Goal: Task Accomplishment & Management: Manage account settings

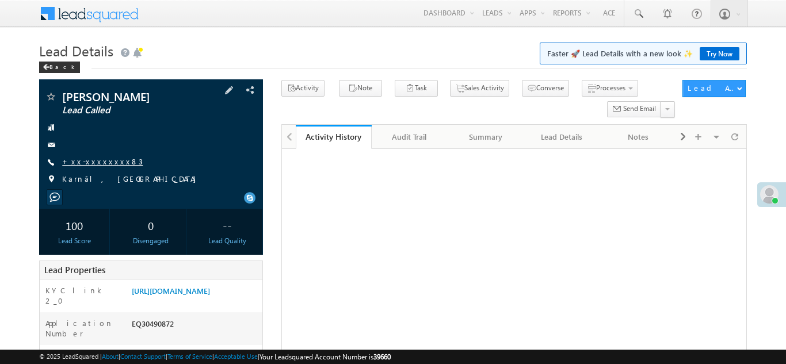
click at [89, 162] on link "+xx-xxxxxxxx83" at bounding box center [102, 161] width 81 height 10
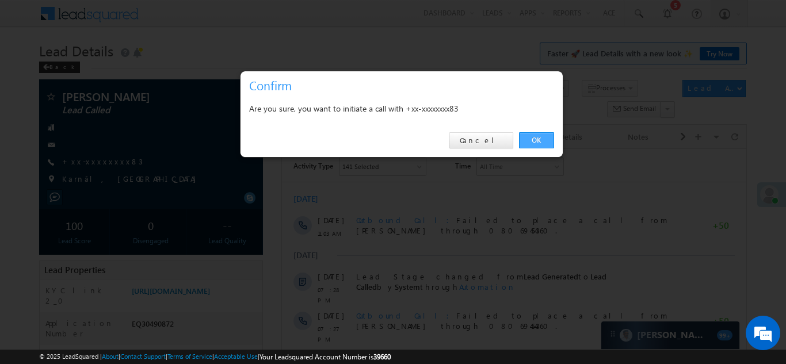
click at [531, 141] on link "OK" at bounding box center [536, 140] width 35 height 16
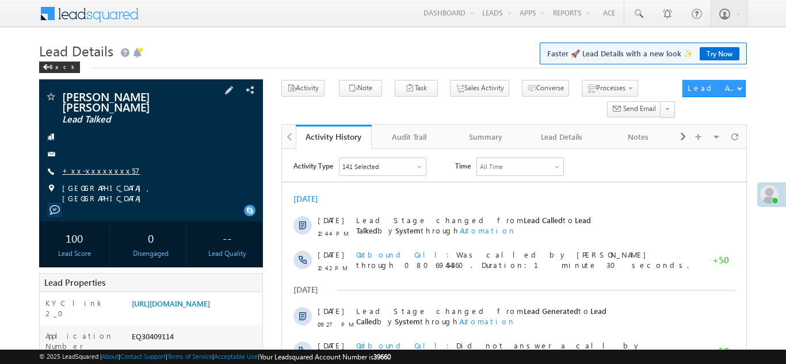
click at [95, 166] on link "+xx-xxxxxxxx57" at bounding box center [101, 171] width 78 height 10
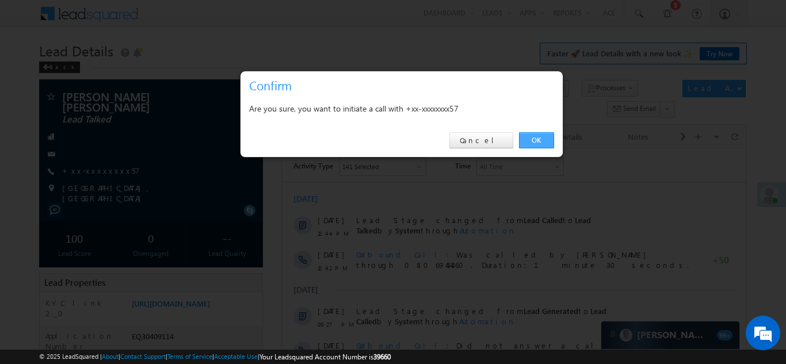
click at [531, 139] on link "OK" at bounding box center [536, 140] width 35 height 16
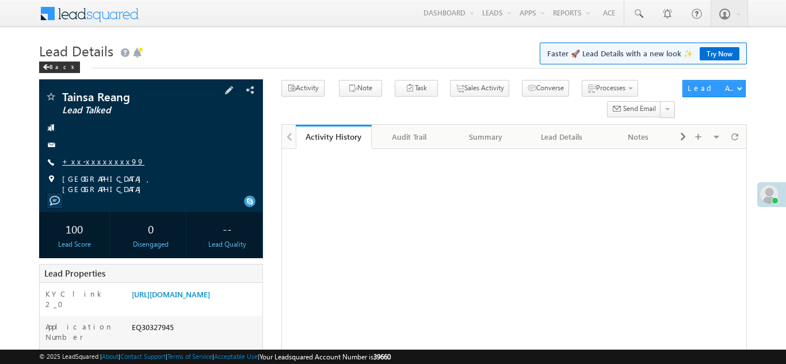
click at [106, 158] on link "+xx-xxxxxxxx99" at bounding box center [103, 161] width 82 height 10
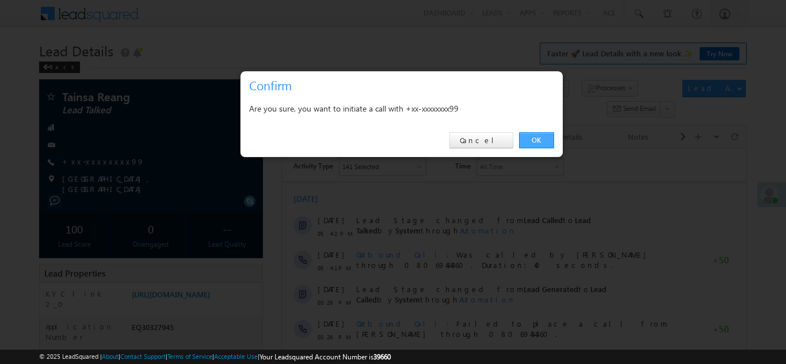
click at [541, 140] on link "OK" at bounding box center [536, 140] width 35 height 16
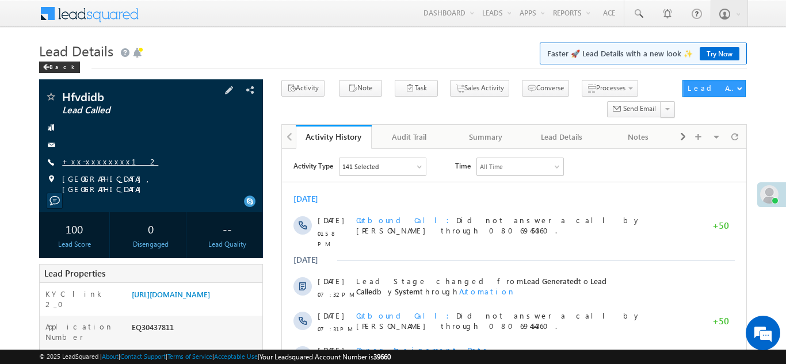
click at [90, 164] on link "+xx-xxxxxxxx12" at bounding box center [110, 161] width 96 height 10
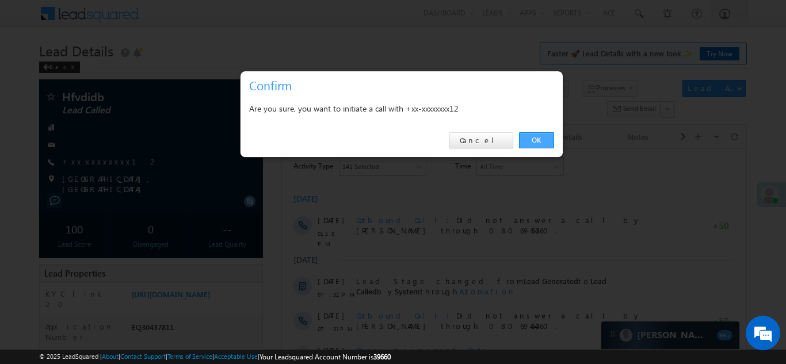
click at [534, 136] on link "OK" at bounding box center [536, 140] width 35 height 16
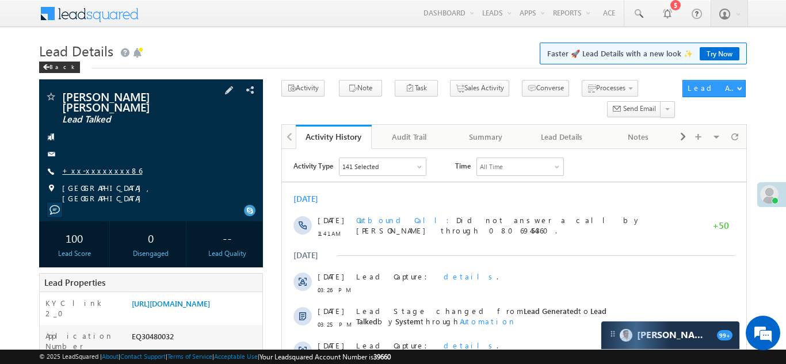
click at [86, 166] on link "+xx-xxxxxxxx86" at bounding box center [102, 171] width 80 height 10
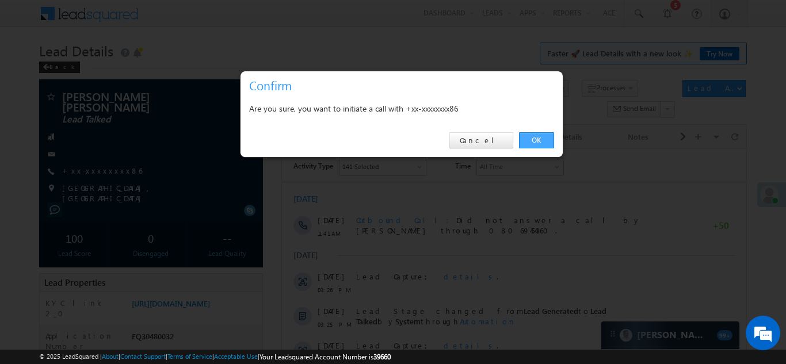
click at [531, 141] on link "OK" at bounding box center [536, 140] width 35 height 16
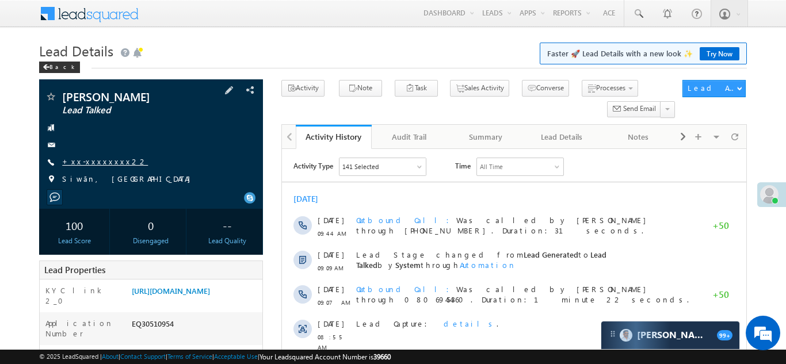
click at [89, 160] on link "+xx-xxxxxxxx22" at bounding box center [105, 161] width 86 height 10
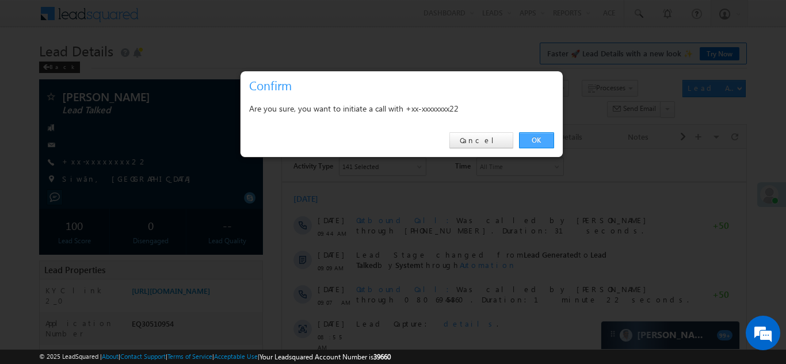
click at [537, 136] on link "OK" at bounding box center [536, 140] width 35 height 16
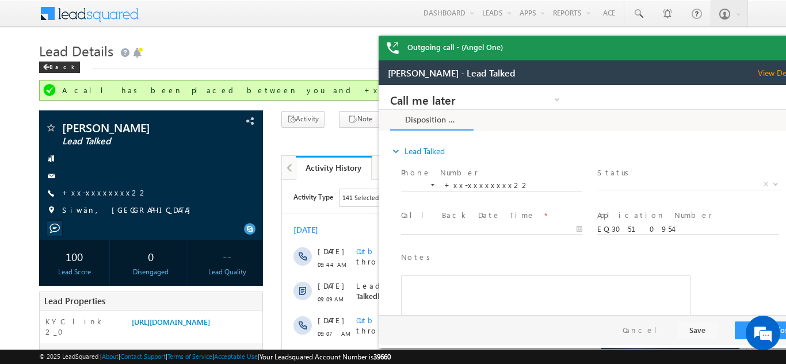
click at [772, 48] on div "Outgoing call - (Angel One)" at bounding box center [593, 48] width 431 height 25
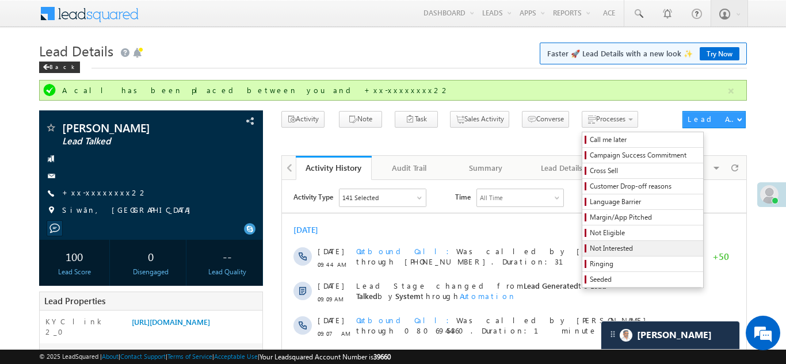
click at [590, 247] on span "Not Interested" at bounding box center [644, 248] width 109 height 10
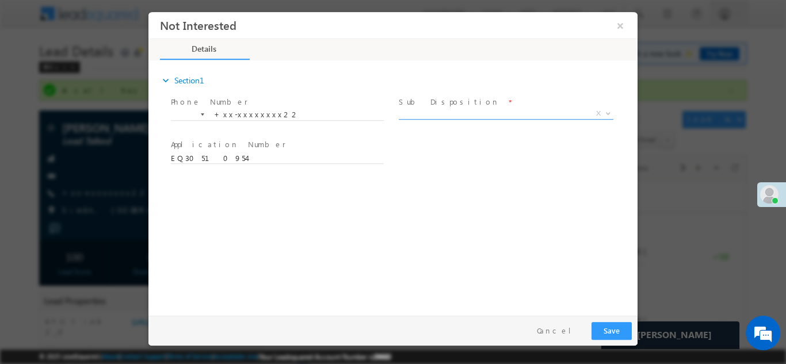
click at [462, 112] on span "X" at bounding box center [506, 114] width 215 height 12
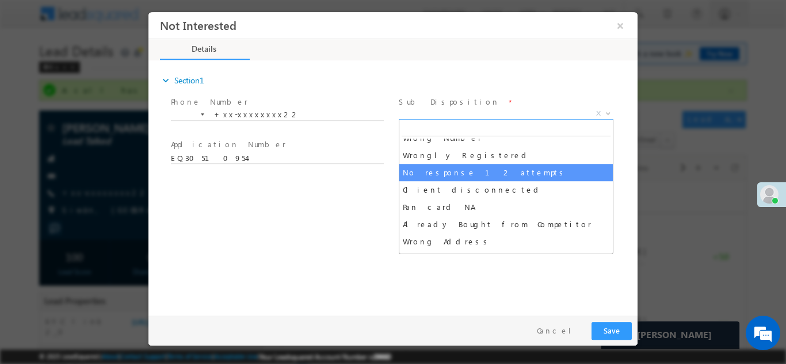
scroll to position [112, 0]
select select "Wrongly Registered"
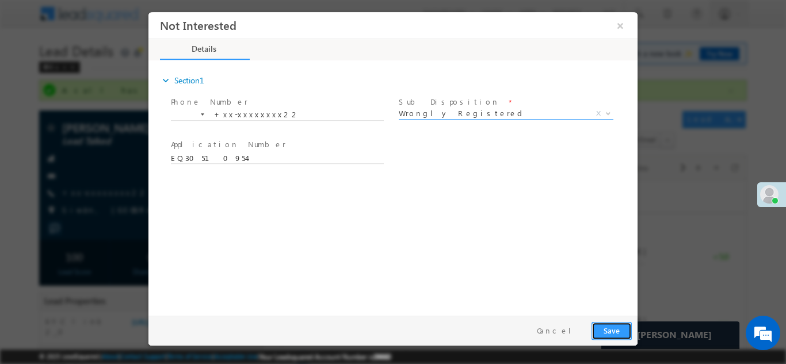
click at [613, 330] on button "Save" at bounding box center [611, 331] width 40 height 18
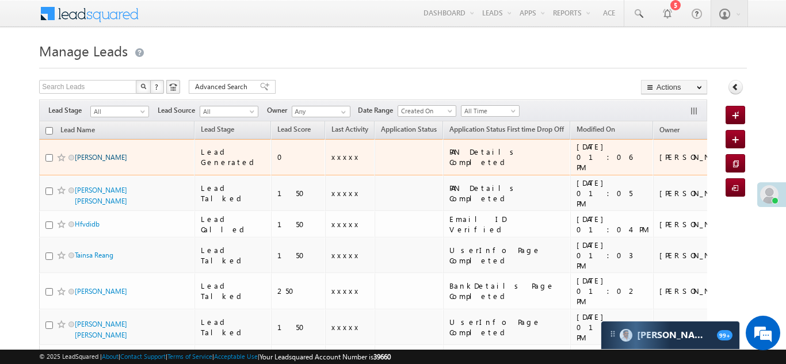
click at [117, 153] on link "[PERSON_NAME]" at bounding box center [101, 157] width 52 height 9
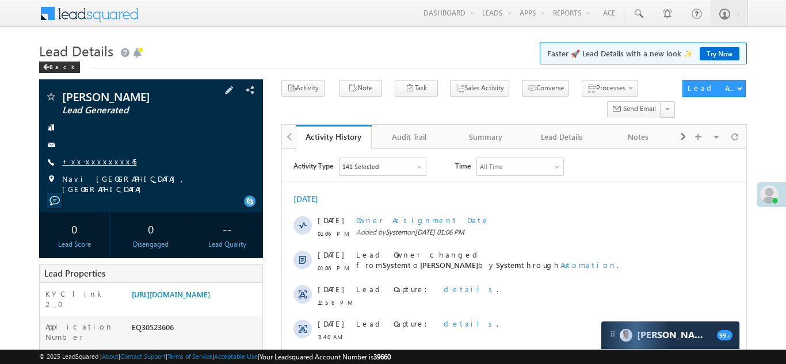
click at [95, 163] on link "+xx-xxxxxxxx45" at bounding box center [99, 161] width 74 height 10
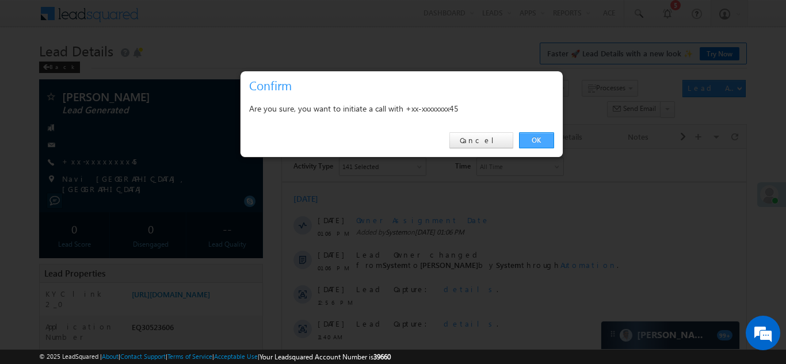
click at [533, 140] on link "OK" at bounding box center [536, 140] width 35 height 16
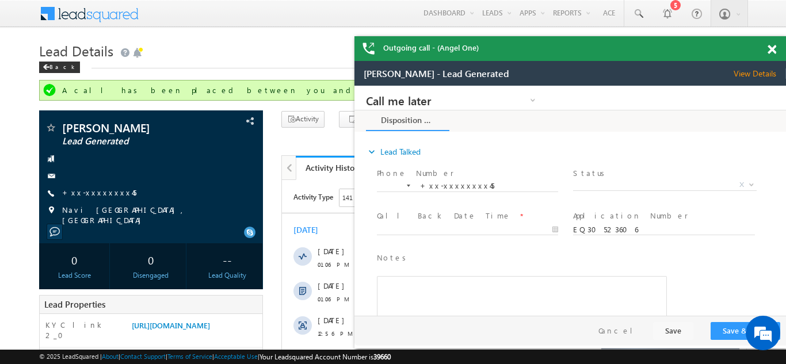
click at [774, 49] on span at bounding box center [771, 50] width 9 height 10
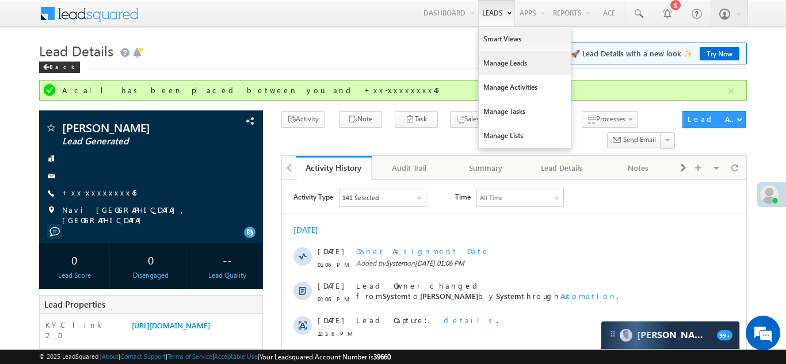
click at [491, 66] on link "Manage Leads" at bounding box center [525, 63] width 92 height 24
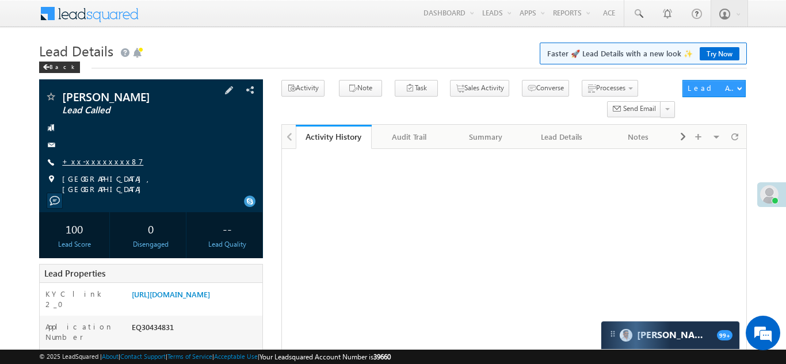
click at [90, 160] on link "+xx-xxxxxxxx87" at bounding box center [102, 161] width 81 height 10
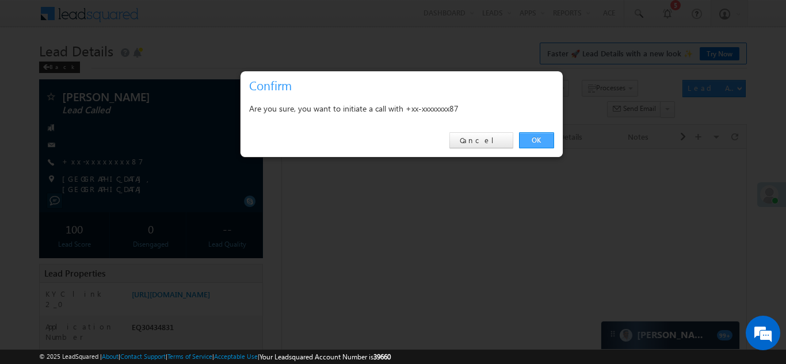
click at [531, 137] on link "OK" at bounding box center [536, 140] width 35 height 16
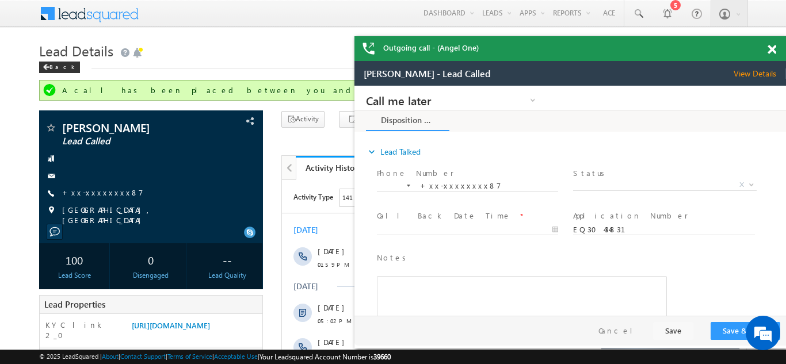
click at [771, 47] on span at bounding box center [771, 50] width 9 height 10
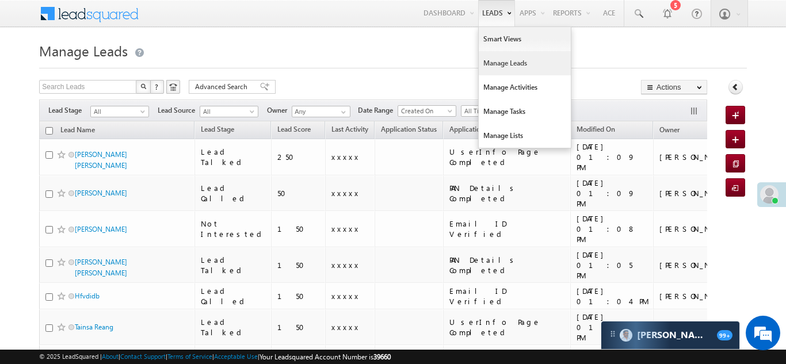
click at [502, 64] on link "Manage Leads" at bounding box center [525, 63] width 92 height 24
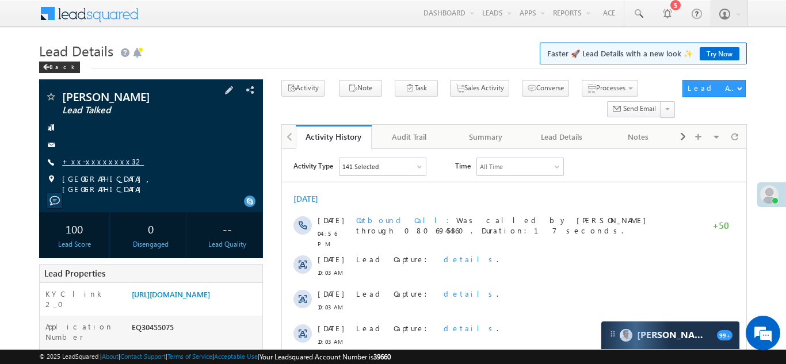
click at [93, 159] on link "+xx-xxxxxxxx32" at bounding box center [103, 161] width 82 height 10
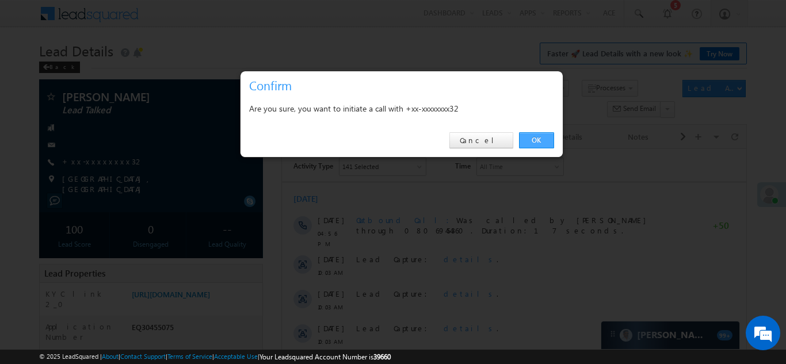
click at [537, 137] on link "OK" at bounding box center [536, 140] width 35 height 16
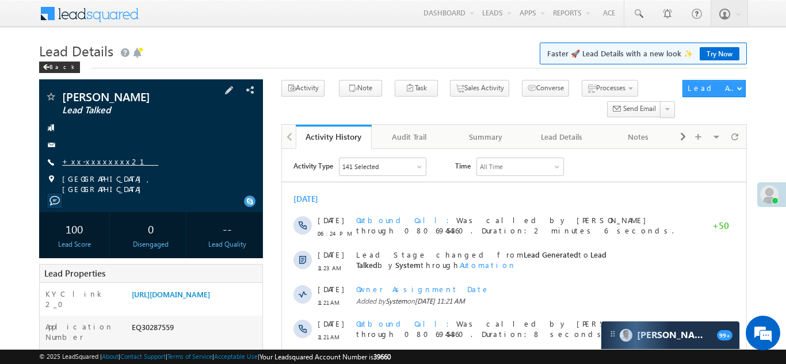
click at [93, 163] on link "+xx-xxxxxxxx21" at bounding box center [110, 161] width 96 height 10
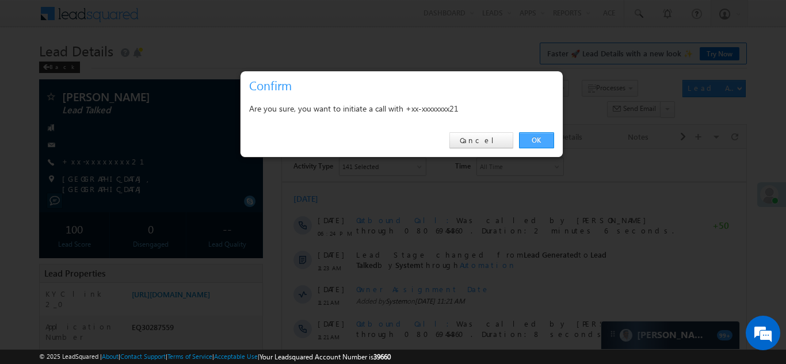
click at [524, 138] on link "OK" at bounding box center [536, 140] width 35 height 16
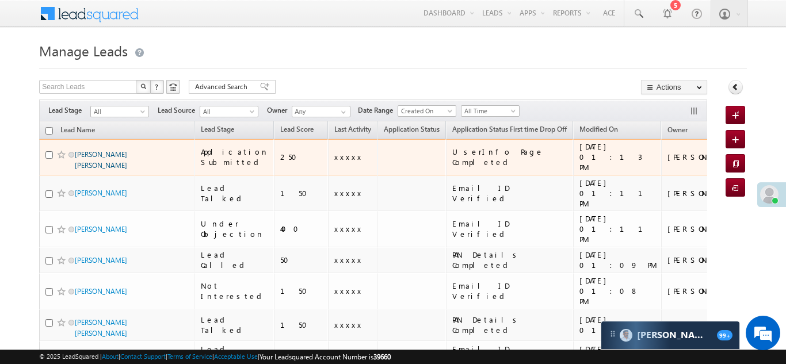
click at [108, 151] on link "Devang hasmukhbhai trivedi" at bounding box center [101, 160] width 52 height 20
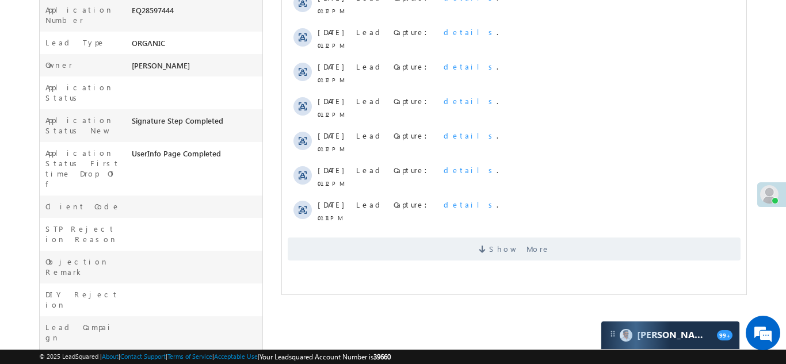
scroll to position [328, 0]
click at [464, 247] on span "Show More" at bounding box center [513, 247] width 453 height 23
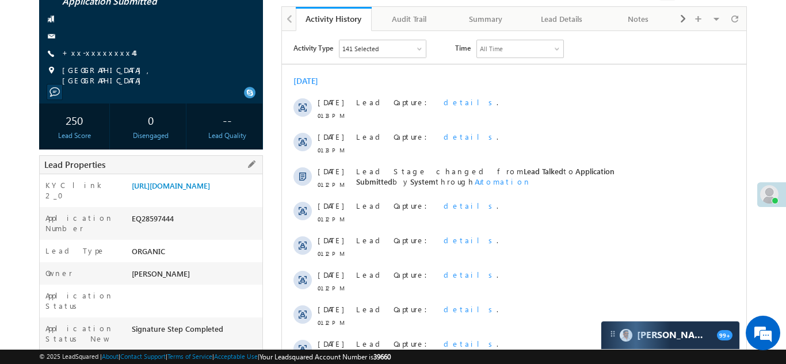
scroll to position [123, 0]
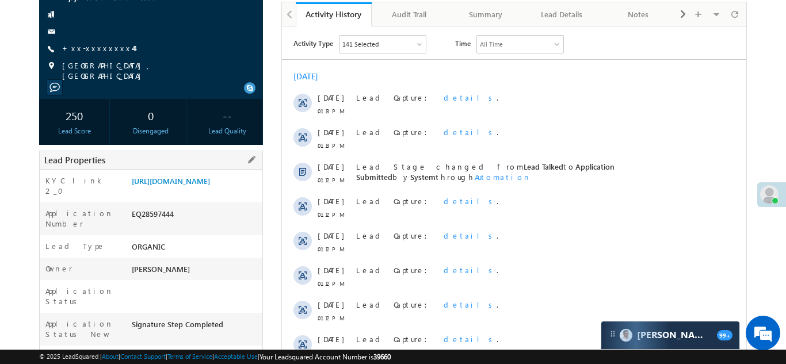
copy div "EQ28597444"
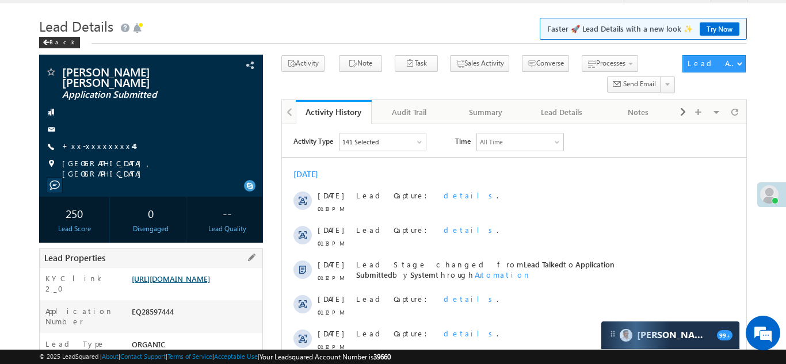
scroll to position [0, 0]
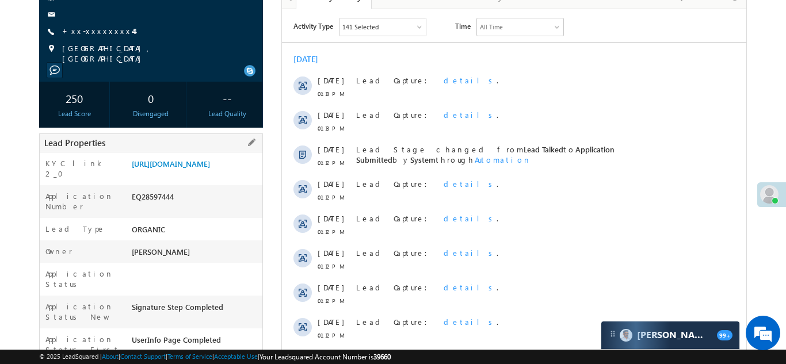
scroll to position [187, 0]
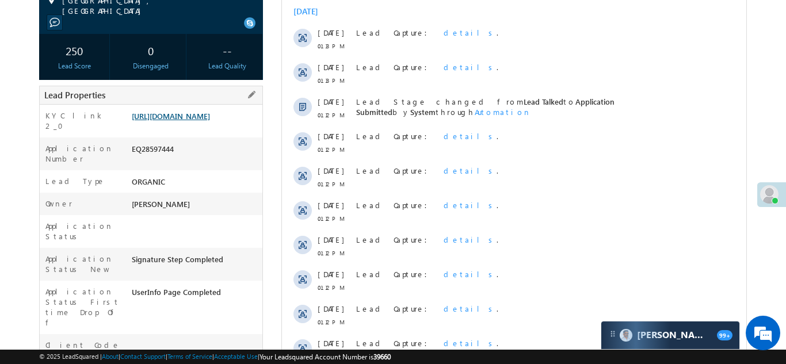
click at [210, 121] on link "[URL][DOMAIN_NAME]" at bounding box center [171, 116] width 78 height 10
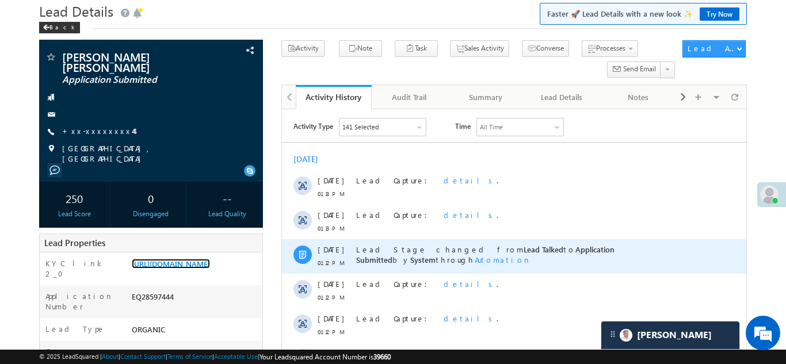
scroll to position [0, 0]
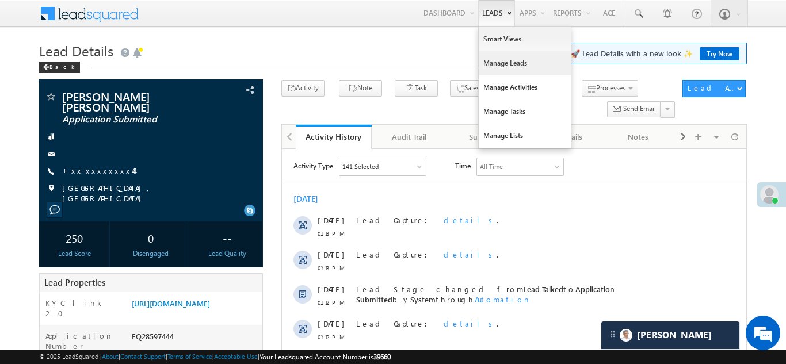
click at [486, 63] on link "Manage Leads" at bounding box center [525, 63] width 92 height 24
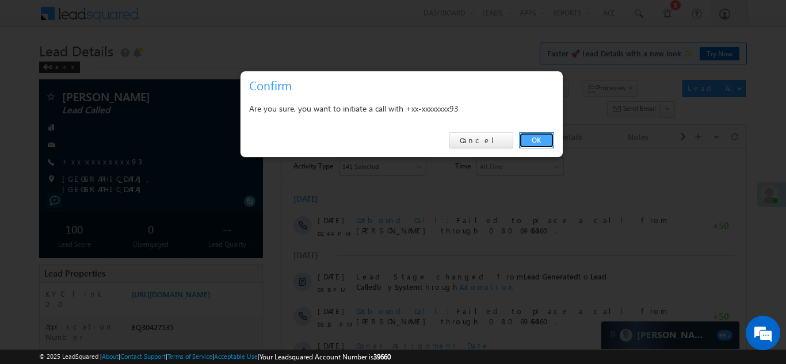
click at [537, 146] on link "OK" at bounding box center [536, 140] width 35 height 16
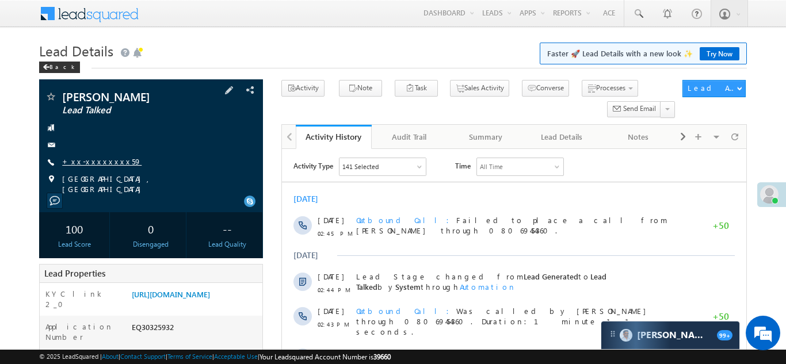
click at [90, 159] on link "+xx-xxxxxxxx59" at bounding box center [101, 161] width 79 height 10
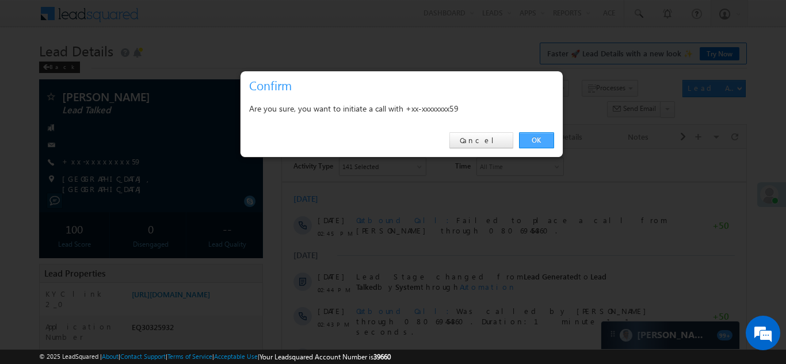
click at [535, 136] on link "OK" at bounding box center [536, 140] width 35 height 16
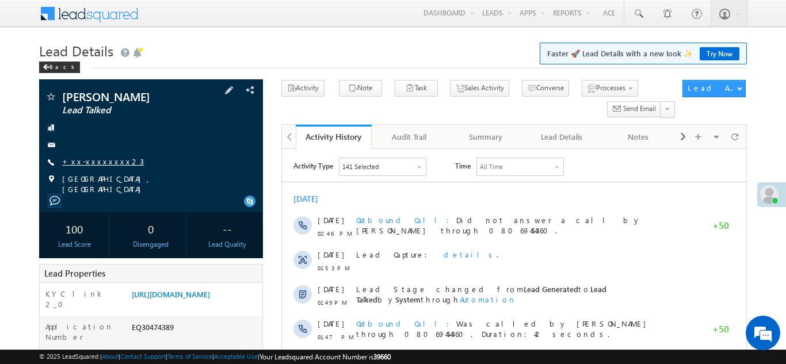
click at [93, 161] on link "+xx-xxxxxxxx23" at bounding box center [103, 161] width 82 height 10
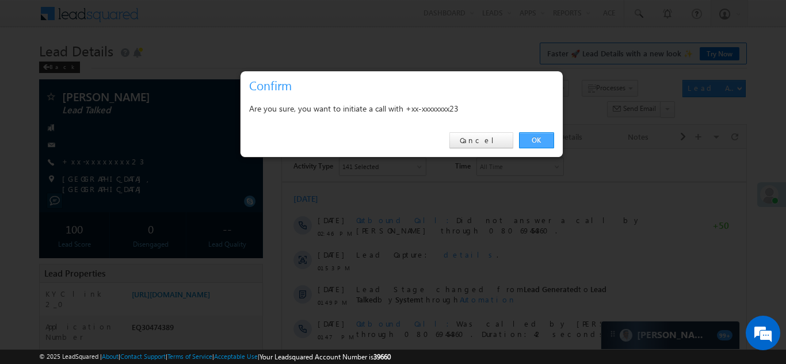
click at [531, 139] on link "OK" at bounding box center [536, 140] width 35 height 16
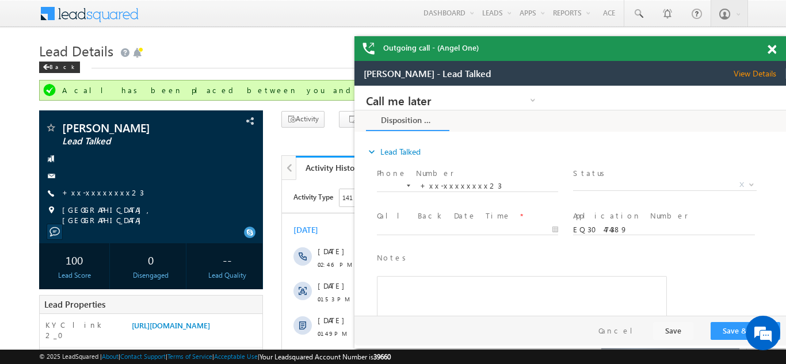
click at [771, 48] on span at bounding box center [771, 50] width 9 height 10
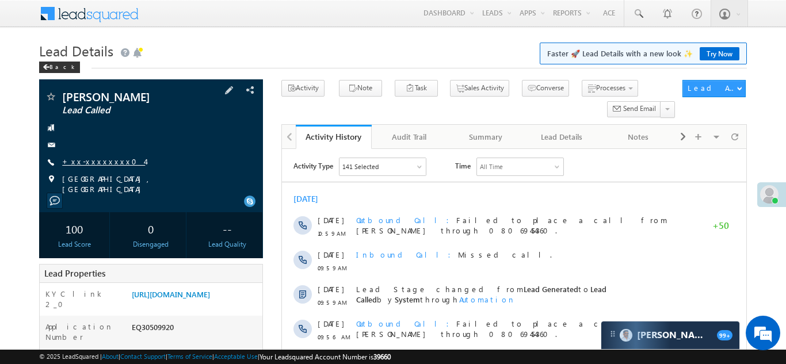
click at [92, 157] on link "+xx-xxxxxxxx04" at bounding box center [103, 161] width 83 height 10
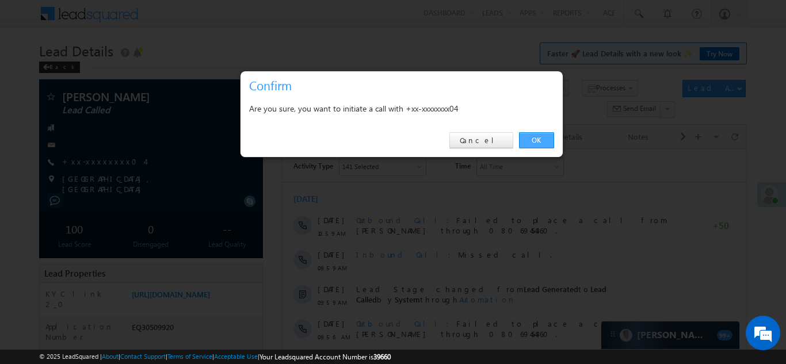
click at [542, 137] on link "OK" at bounding box center [536, 140] width 35 height 16
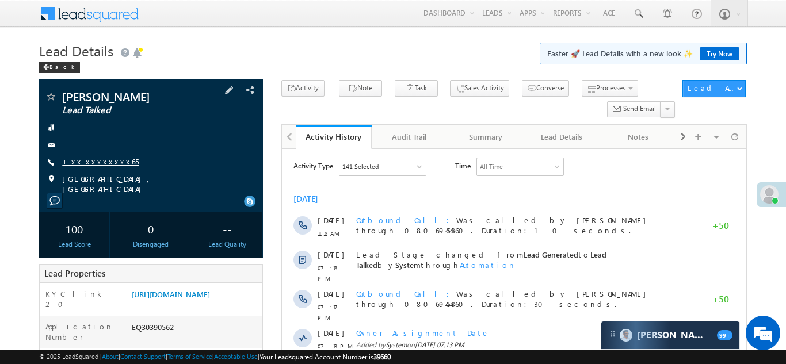
click at [97, 163] on link "+xx-xxxxxxxx65" at bounding box center [100, 161] width 76 height 10
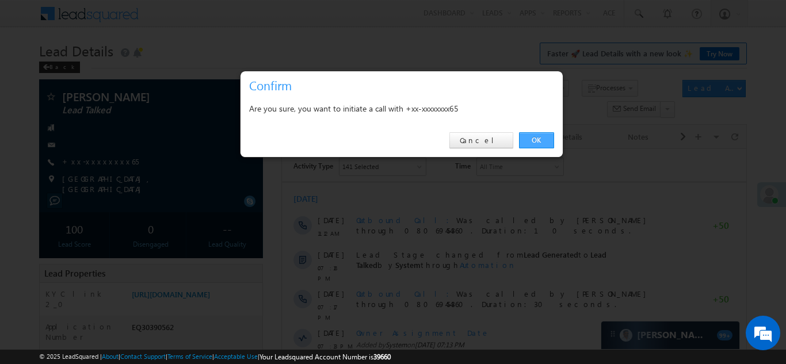
click at [529, 138] on link "OK" at bounding box center [536, 140] width 35 height 16
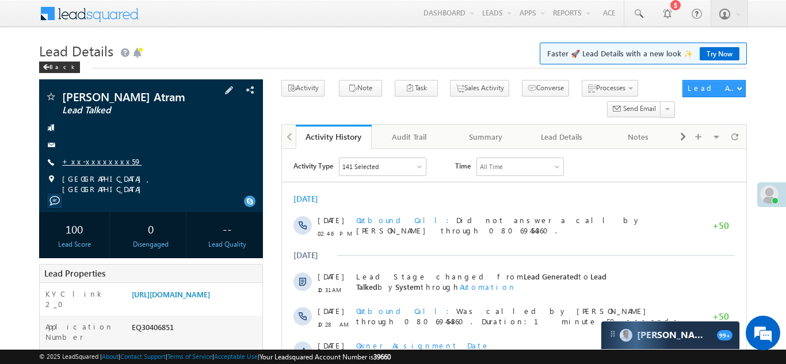
click at [97, 161] on link "+xx-xxxxxxxx59" at bounding box center [101, 161] width 79 height 10
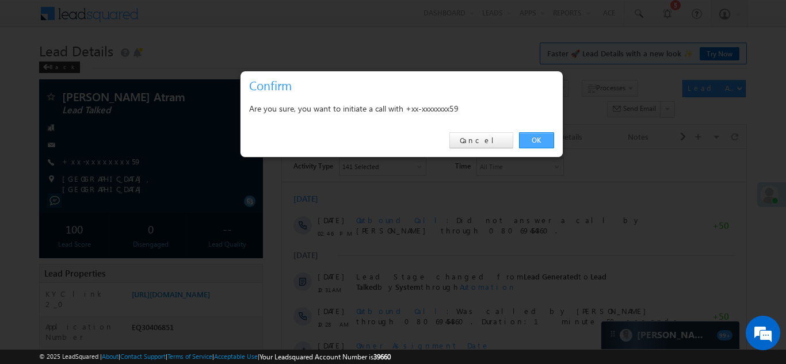
click at [526, 140] on link "OK" at bounding box center [536, 140] width 35 height 16
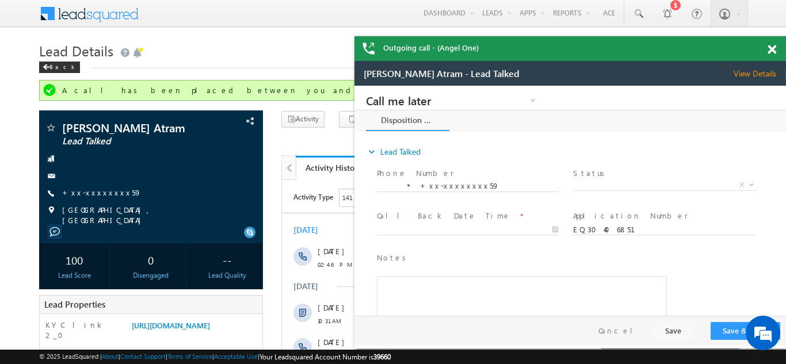
click at [771, 47] on span at bounding box center [771, 50] width 9 height 10
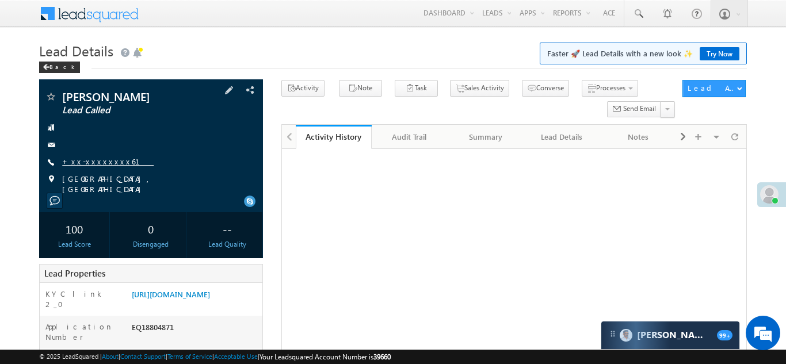
click at [95, 158] on link "+xx-xxxxxxxx61" at bounding box center [107, 161] width 91 height 10
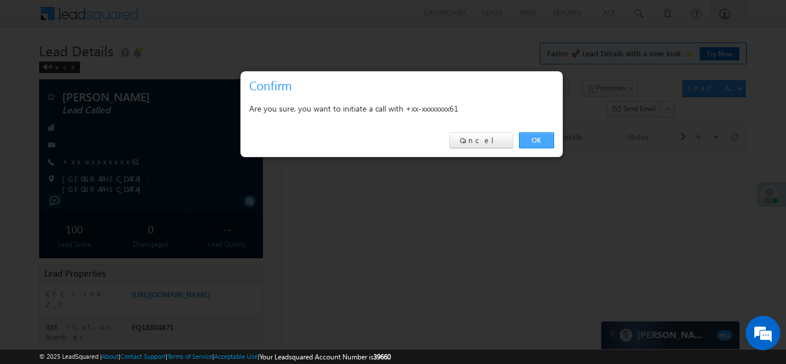
click at [534, 140] on link "OK" at bounding box center [536, 140] width 35 height 16
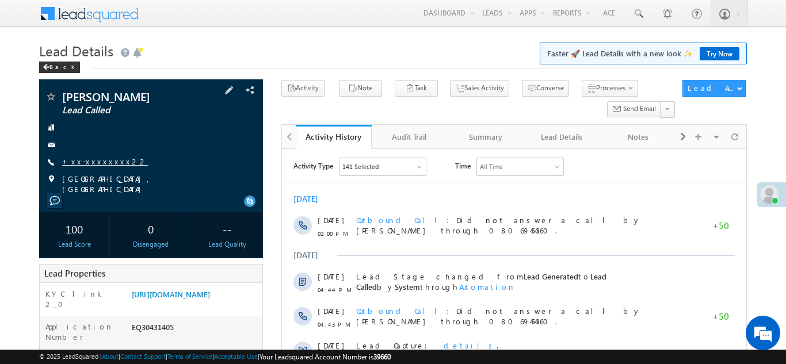
click at [94, 158] on link "+xx-xxxxxxxx22" at bounding box center [105, 161] width 86 height 10
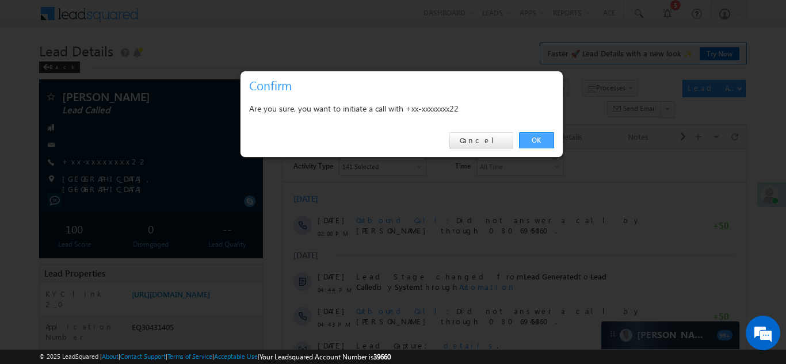
click at [532, 140] on link "OK" at bounding box center [536, 140] width 35 height 16
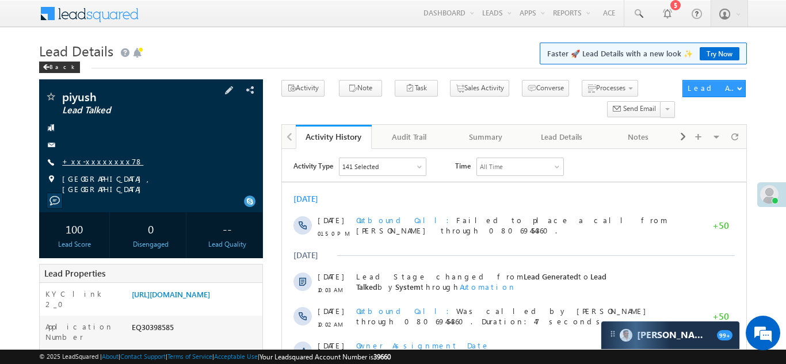
click at [94, 156] on link "+xx-xxxxxxxx78" at bounding box center [102, 161] width 81 height 10
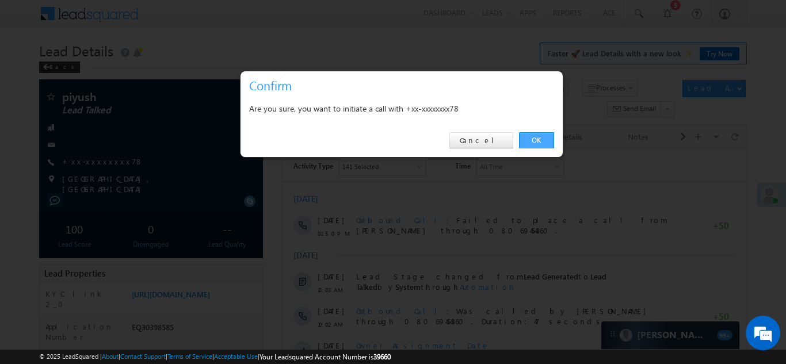
click at [535, 139] on link "OK" at bounding box center [536, 140] width 35 height 16
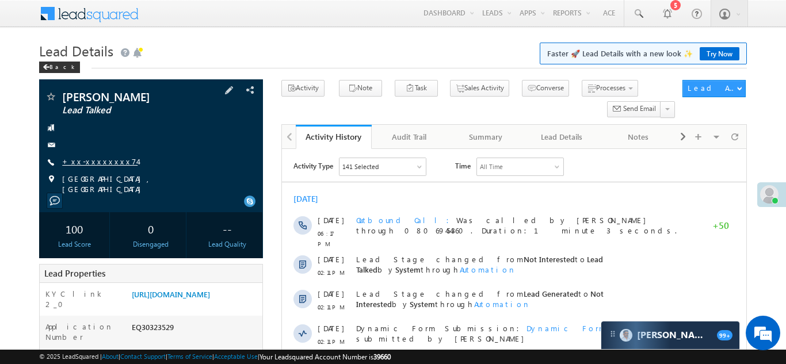
click at [104, 159] on link "+xx-xxxxxxxx74" at bounding box center [99, 161] width 75 height 10
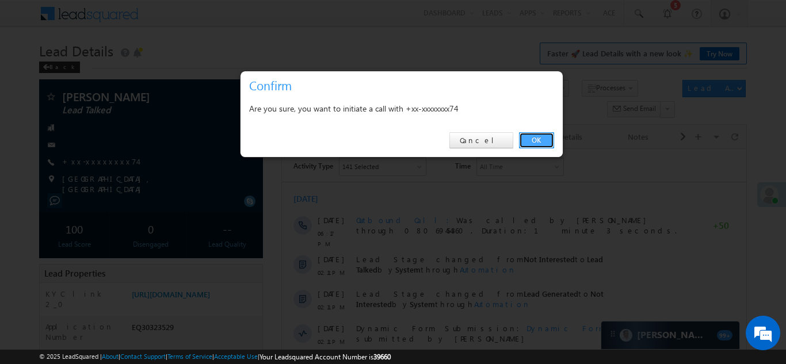
click at [535, 134] on link "OK" at bounding box center [536, 140] width 35 height 16
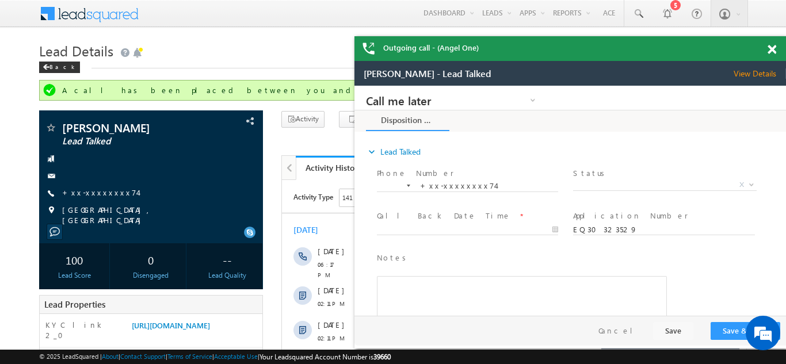
click at [771, 47] on span at bounding box center [771, 50] width 9 height 10
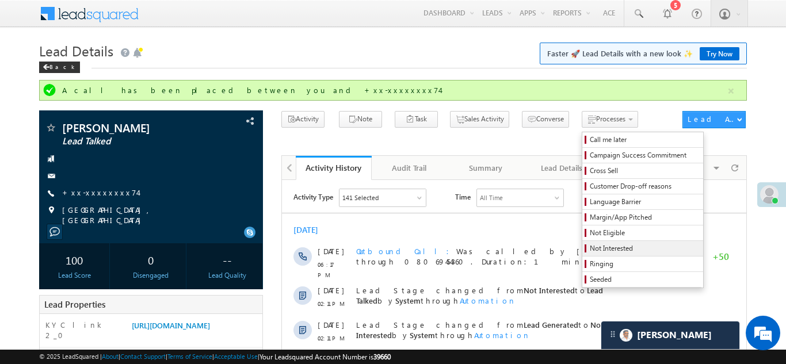
click at [590, 246] on span "Not Interested" at bounding box center [644, 248] width 109 height 10
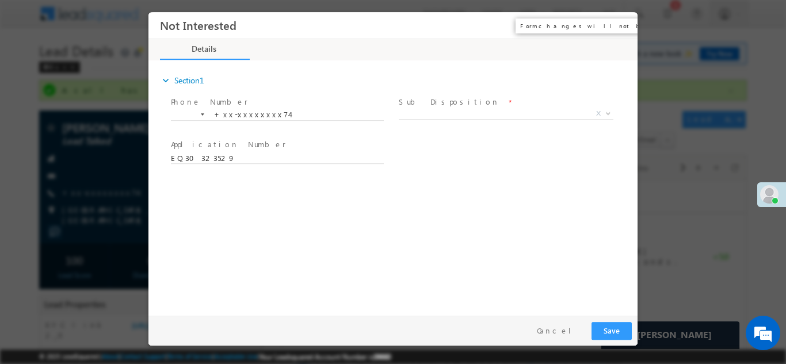
click at [619, 22] on button "×" at bounding box center [620, 24] width 20 height 21
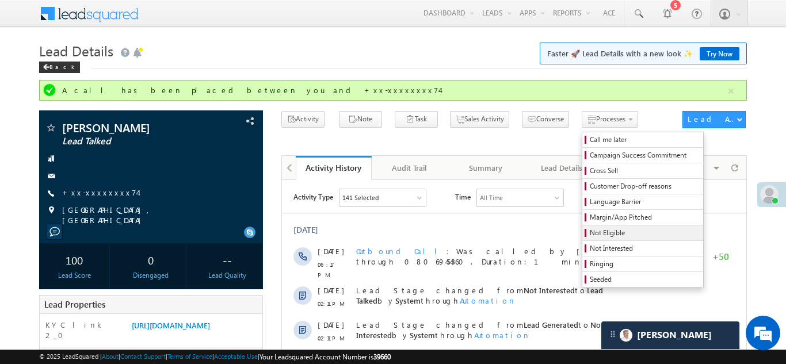
click at [590, 232] on span "Not Eligible" at bounding box center [644, 233] width 109 height 10
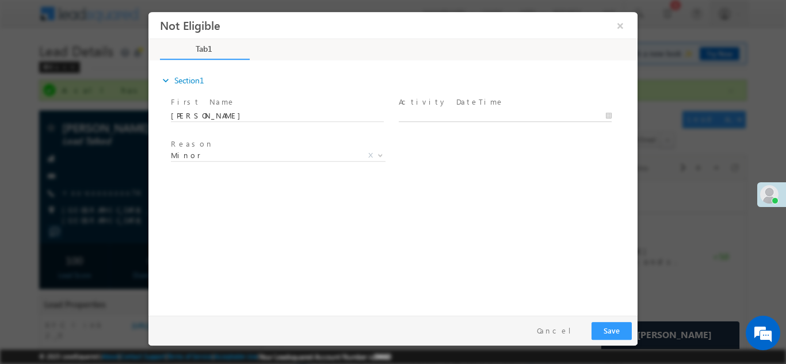
type input "10/14/25 1:25 PM"
click at [475, 113] on input "10/14/25 1:25 PM" at bounding box center [505, 116] width 213 height 12
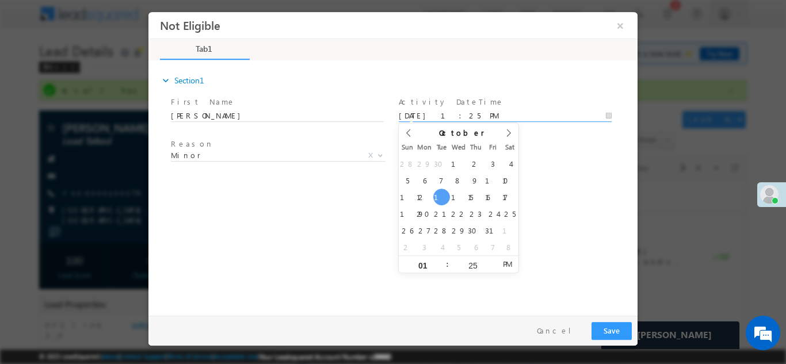
click at [560, 218] on div "expand_more Section1 First Name *" at bounding box center [395, 186] width 483 height 248
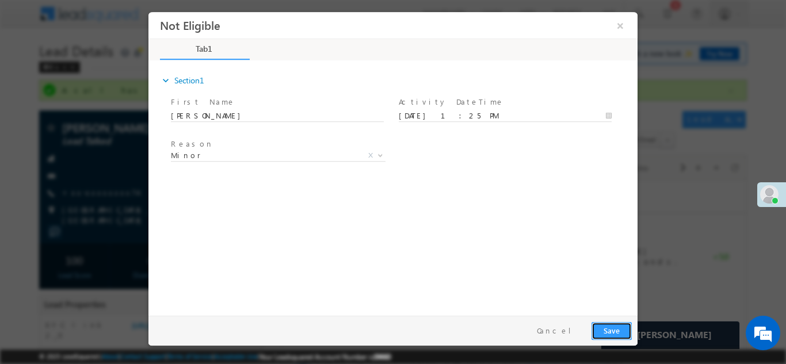
click at [609, 329] on button "Save" at bounding box center [611, 331] width 40 height 18
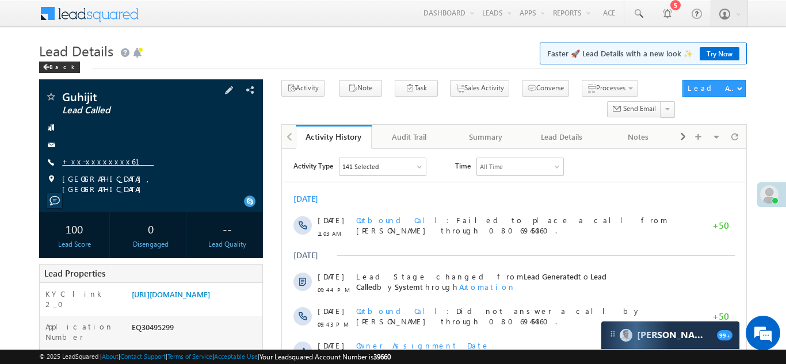
click at [91, 164] on link "+xx-xxxxxxxx61" at bounding box center [107, 161] width 91 height 10
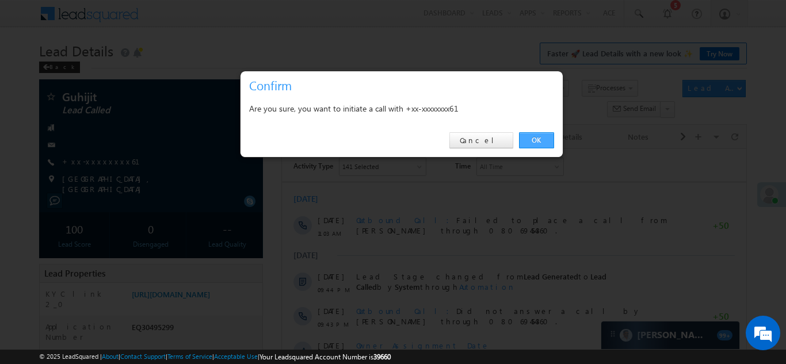
click at [533, 136] on link "OK" at bounding box center [536, 140] width 35 height 16
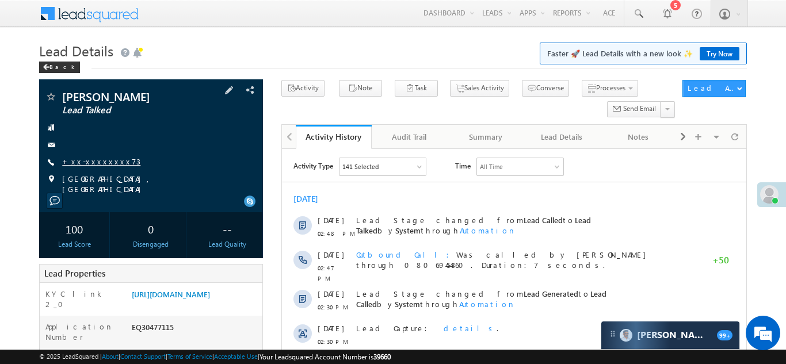
click at [90, 160] on link "+xx-xxxxxxxx73" at bounding box center [101, 161] width 78 height 10
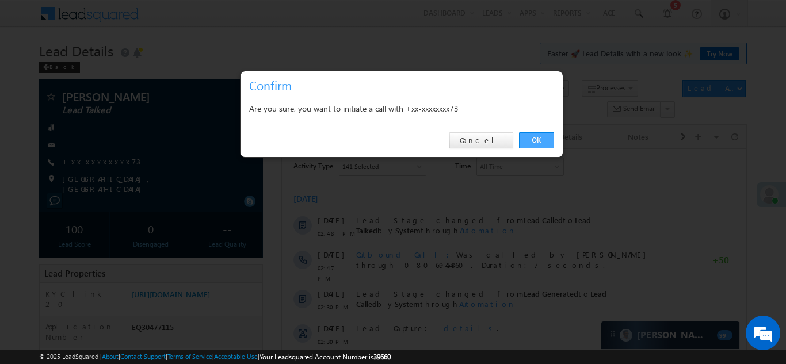
click at [534, 137] on link "OK" at bounding box center [536, 140] width 35 height 16
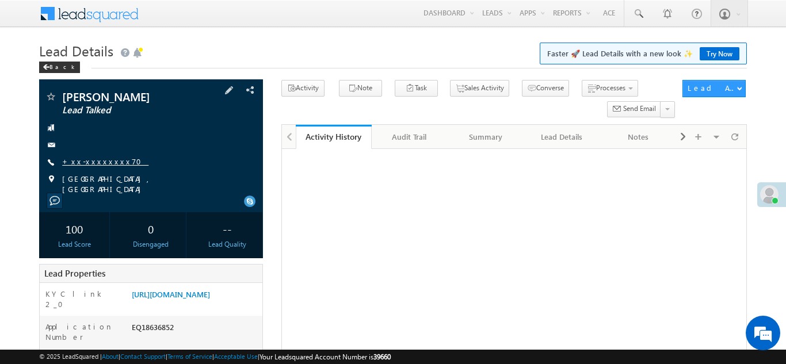
click at [97, 158] on link "+xx-xxxxxxxx70" at bounding box center [105, 161] width 86 height 10
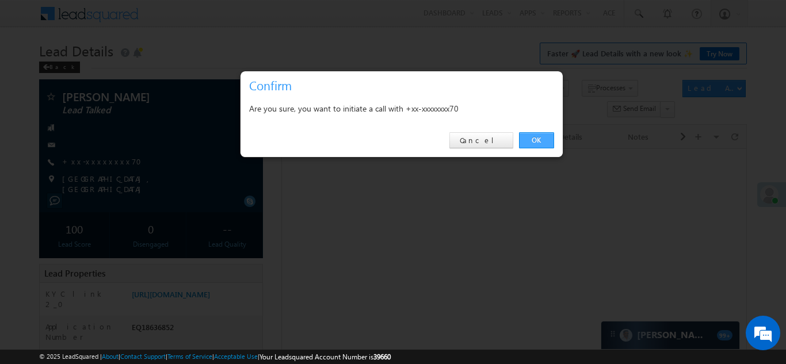
click at [534, 140] on link "OK" at bounding box center [536, 140] width 35 height 16
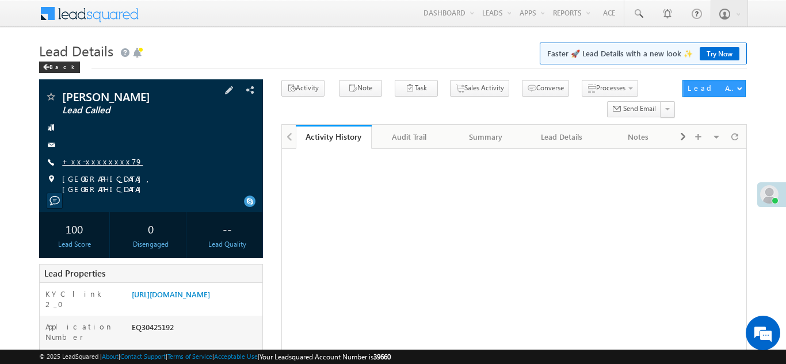
click at [90, 160] on link "+xx-xxxxxxxx79" at bounding box center [102, 161] width 81 height 10
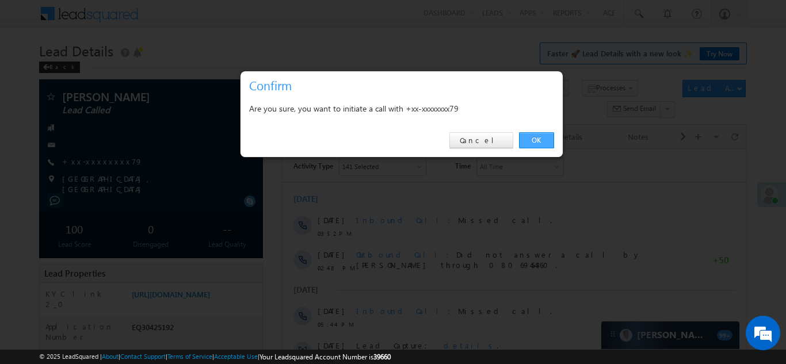
click at [541, 139] on link "OK" at bounding box center [536, 140] width 35 height 16
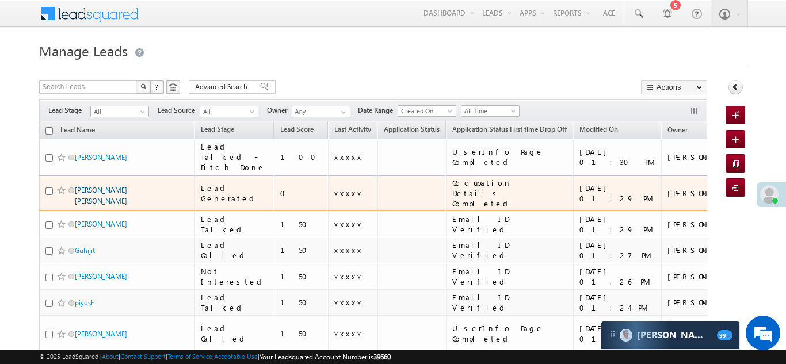
click at [110, 187] on link "[PERSON_NAME] [PERSON_NAME]" at bounding box center [101, 196] width 52 height 20
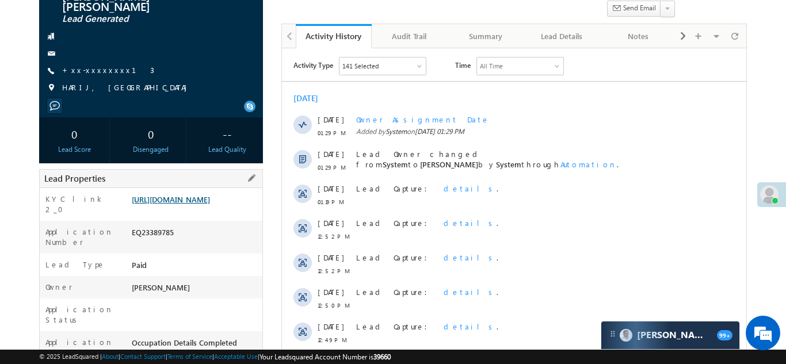
scroll to position [125, 0]
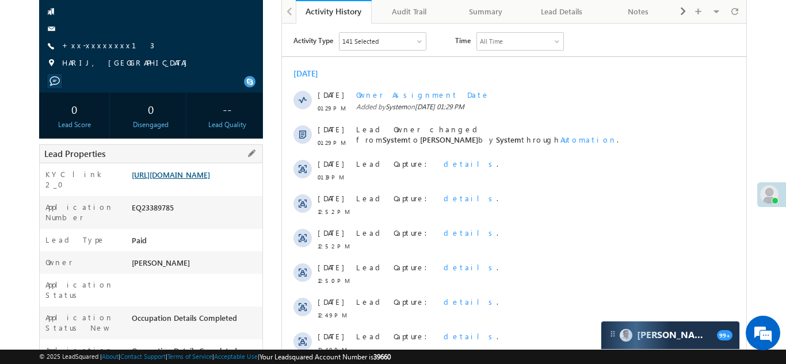
click at [187, 173] on link "https://angelbroking1-pk3em7sa.customui-test.leadsquared.com?leadId=ac507c7e-62…" at bounding box center [171, 175] width 78 height 10
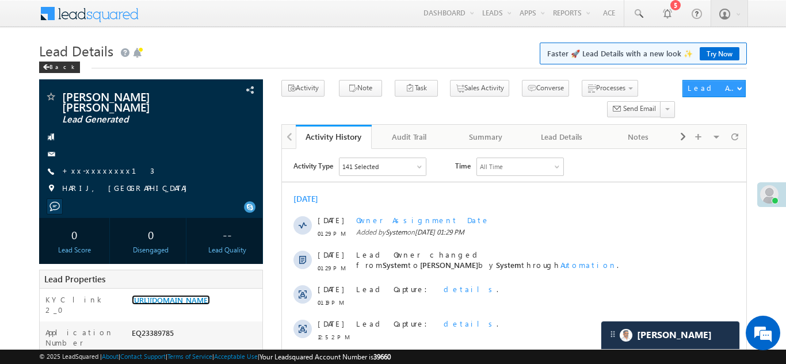
scroll to position [0, 0]
click at [101, 166] on link "+xx-xxxxxxxx13" at bounding box center [108, 171] width 92 height 10
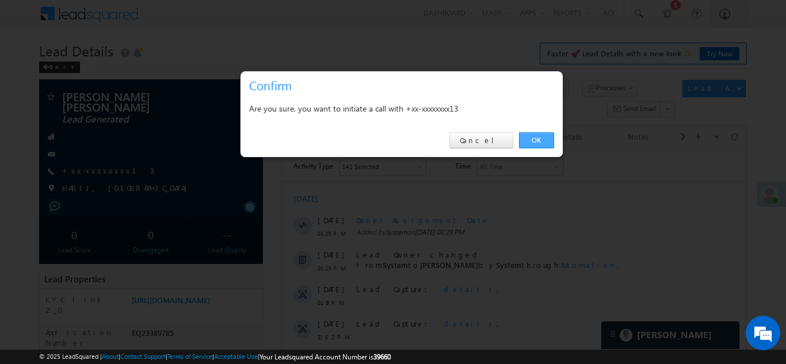
click at [535, 140] on link "OK" at bounding box center [536, 140] width 35 height 16
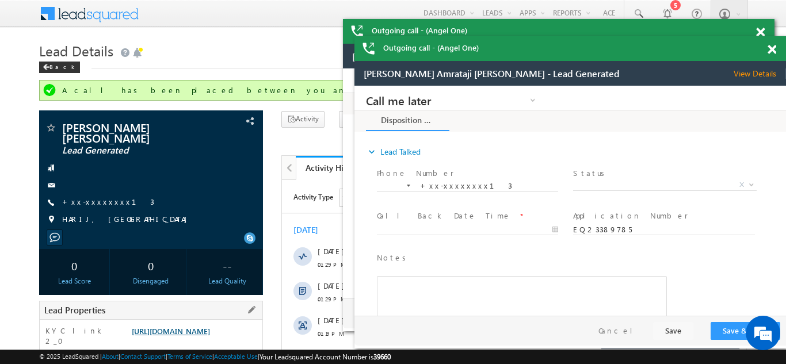
click at [203, 333] on link "https://angelbroking1-pk3em7sa.customui-test.leadsquared.com?leadId=ac507c7e-62…" at bounding box center [171, 331] width 78 height 10
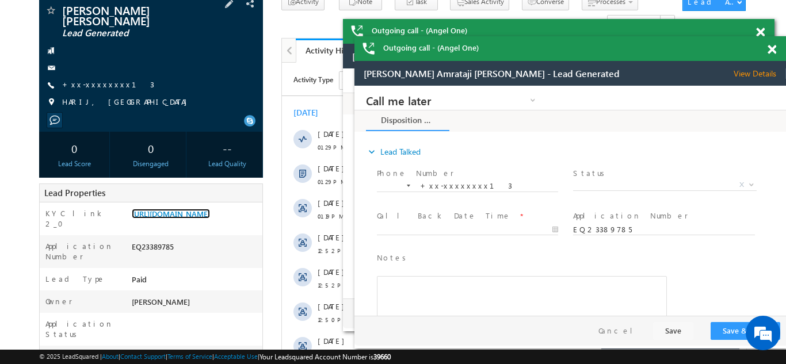
scroll to position [118, 0]
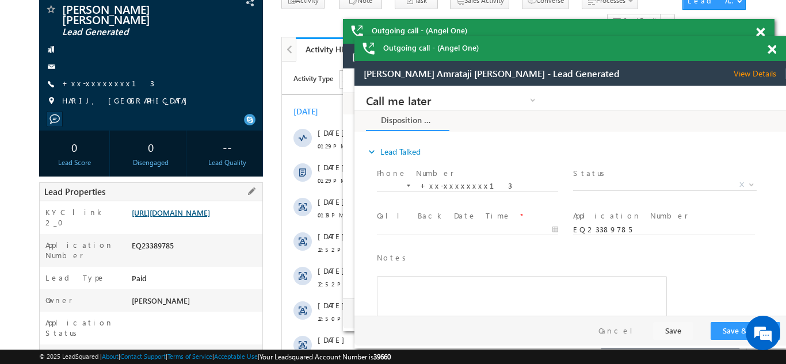
click at [185, 213] on link "https://angelbroking1-pk3em7sa.customui-test.leadsquared.com?leadId=ac507c7e-62…" at bounding box center [171, 213] width 78 height 10
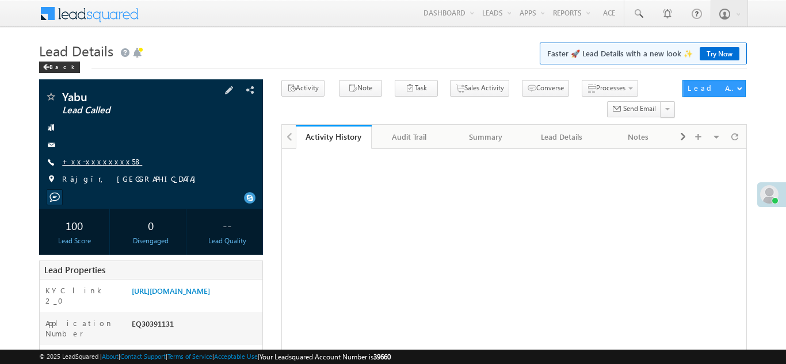
click at [93, 156] on link "+xx-xxxxxxxx58" at bounding box center [102, 161] width 80 height 10
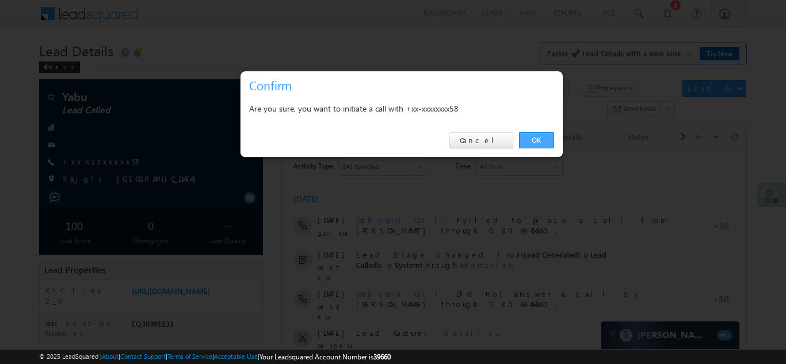
click at [534, 138] on link "OK" at bounding box center [536, 140] width 35 height 16
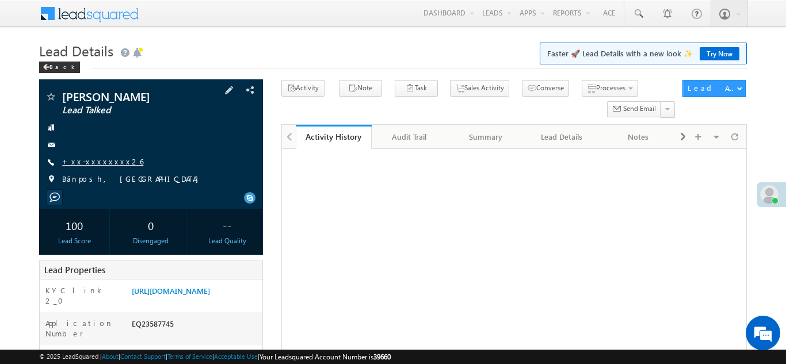
click at [90, 163] on link "+xx-xxxxxxxx26" at bounding box center [102, 161] width 81 height 10
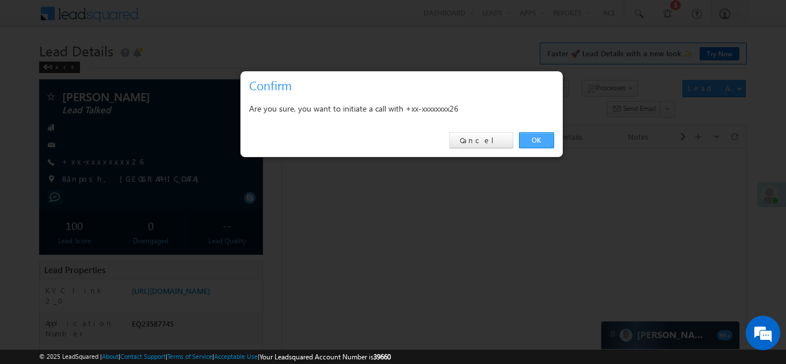
click at [536, 140] on link "OK" at bounding box center [536, 140] width 35 height 16
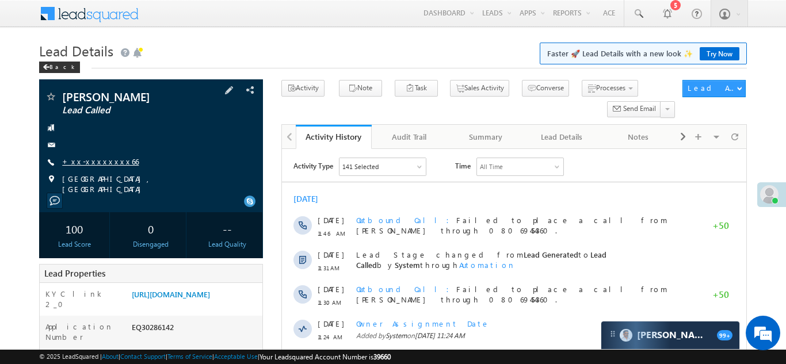
click at [82, 163] on link "+xx-xxxxxxxx66" at bounding box center [100, 161] width 76 height 10
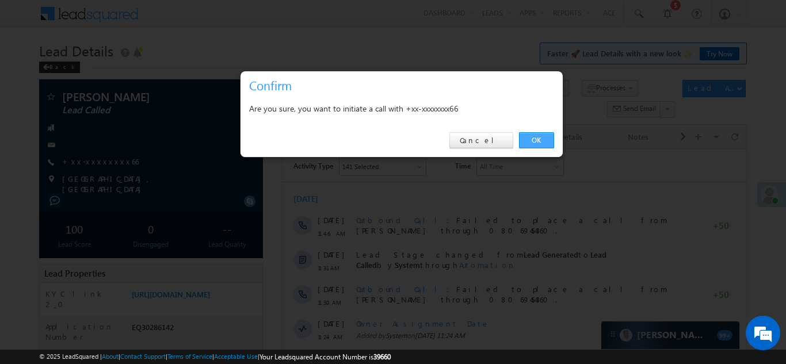
click at [536, 137] on link "OK" at bounding box center [536, 140] width 35 height 16
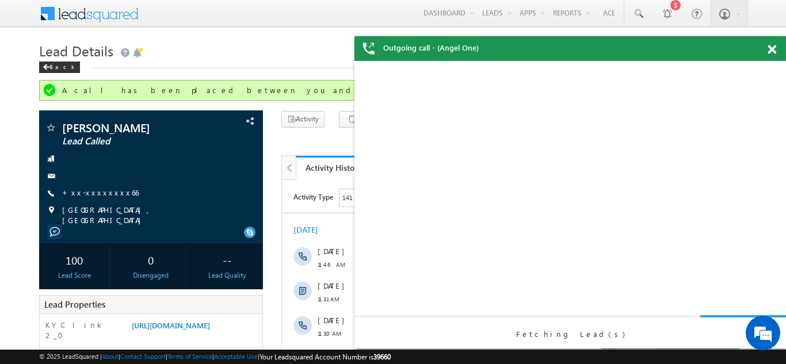
click at [773, 51] on div "Outgoing call - (Angel One)" at bounding box center [569, 48] width 431 height 25
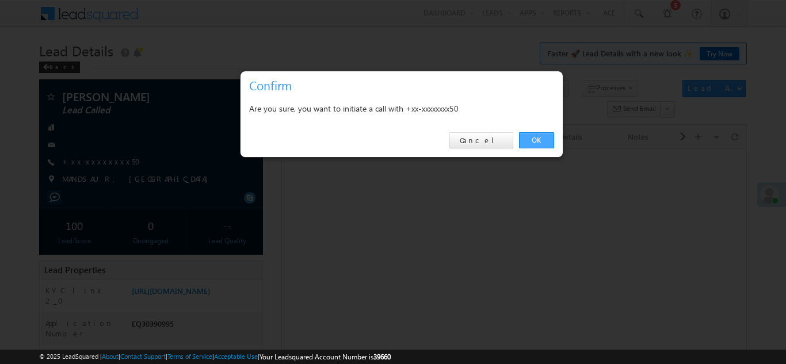
click at [535, 140] on link "OK" at bounding box center [536, 140] width 35 height 16
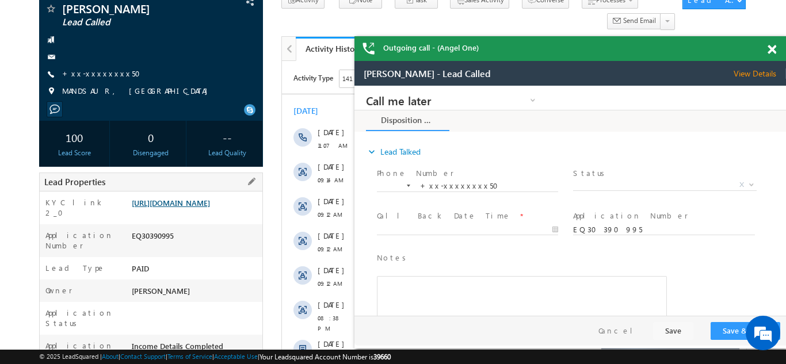
click at [202, 201] on link "https://angelbroking1-pk3em7sa.customui-test.leadsquared.com?leadId=858174e9-09…" at bounding box center [171, 203] width 78 height 10
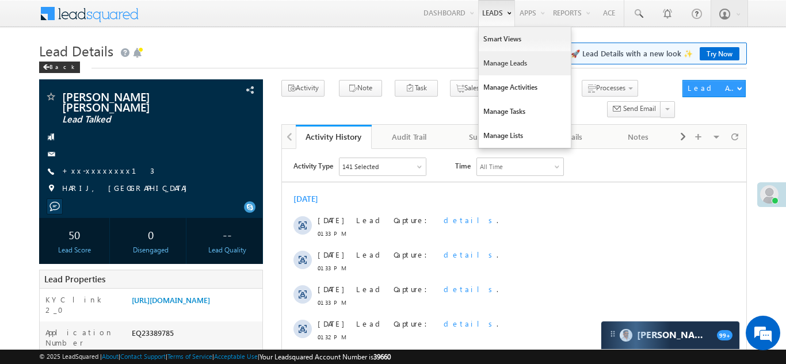
click at [497, 61] on link "Manage Leads" at bounding box center [525, 63] width 92 height 24
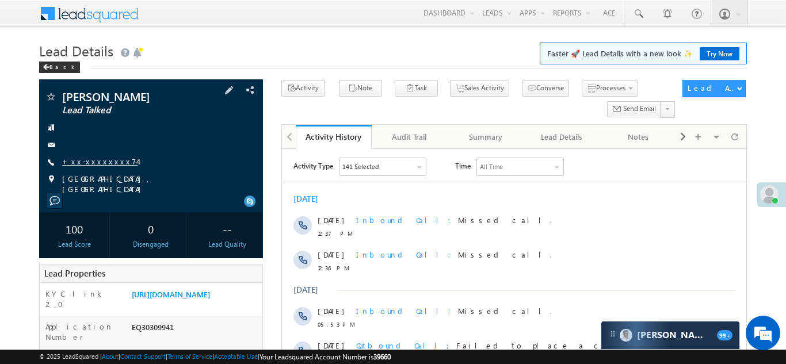
click at [89, 162] on link "+xx-xxxxxxxx74" at bounding box center [99, 161] width 75 height 10
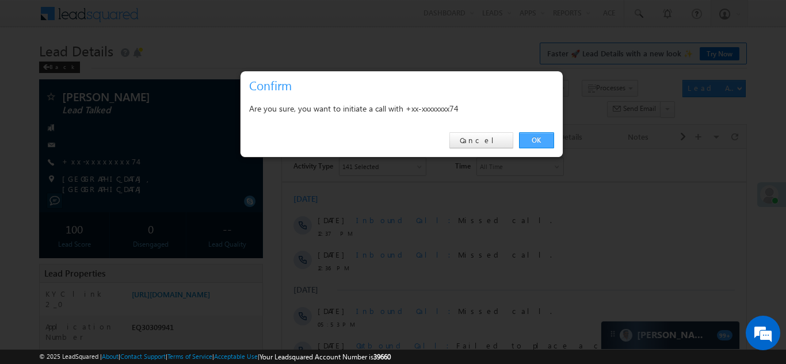
click at [534, 140] on link "OK" at bounding box center [536, 140] width 35 height 16
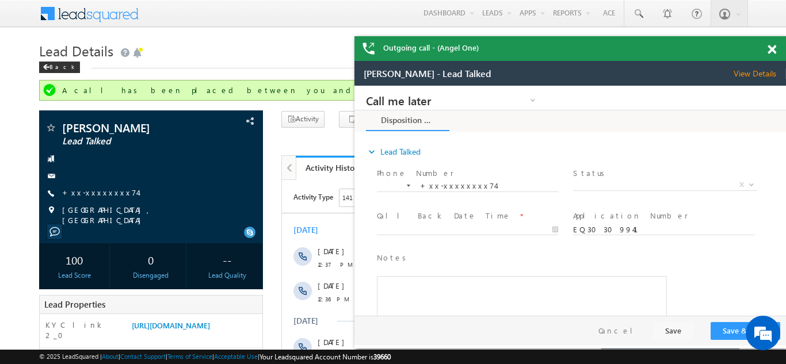
click at [770, 46] on div "Outgoing call - (Angel One)" at bounding box center [569, 48] width 431 height 25
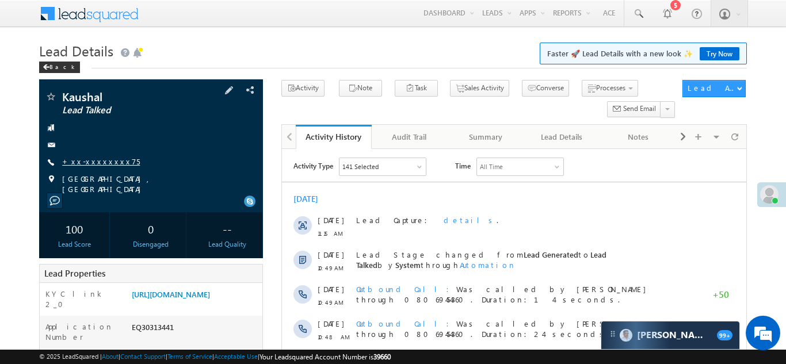
click at [89, 160] on link "+xx-xxxxxxxx75" at bounding box center [101, 161] width 78 height 10
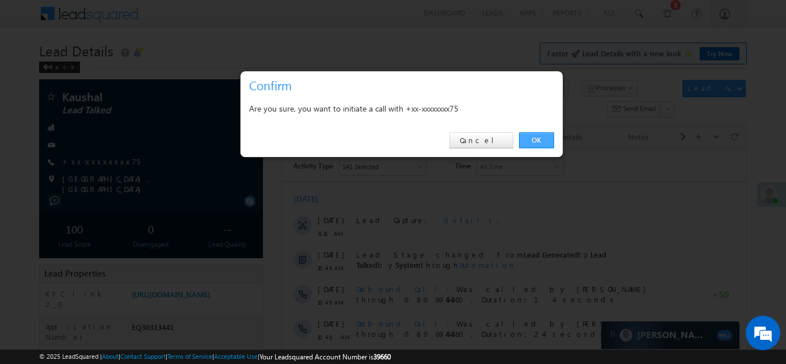
click at [532, 140] on link "OK" at bounding box center [536, 140] width 35 height 16
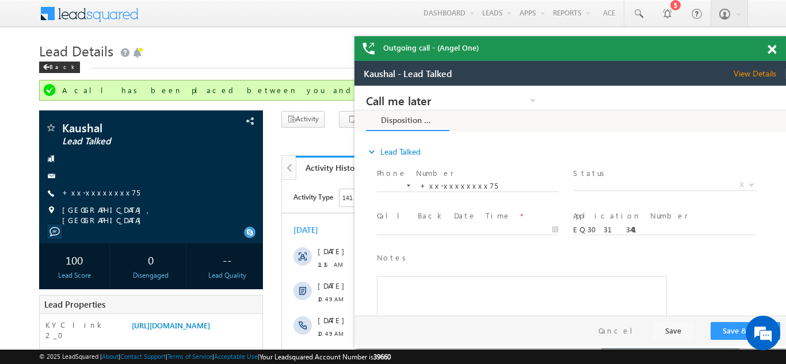
click at [772, 49] on div "Outgoing call - (Angel One)" at bounding box center [569, 48] width 431 height 25
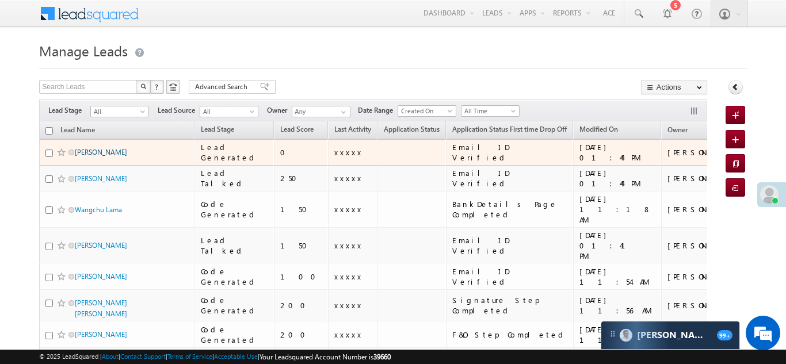
click at [90, 152] on link "Ramesh Bhil" at bounding box center [101, 152] width 52 height 9
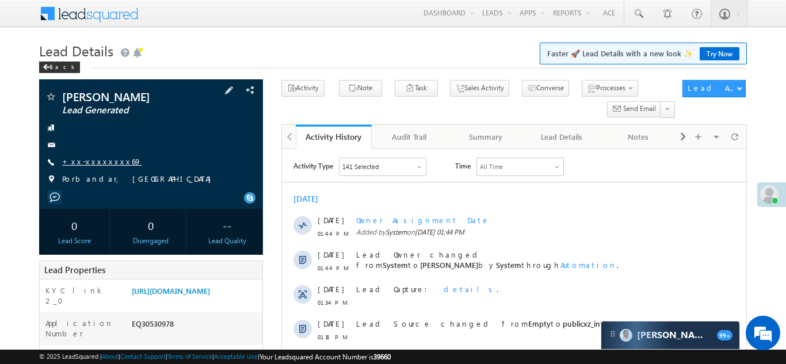
click at [95, 161] on link "+xx-xxxxxxxx69" at bounding box center [101, 161] width 79 height 10
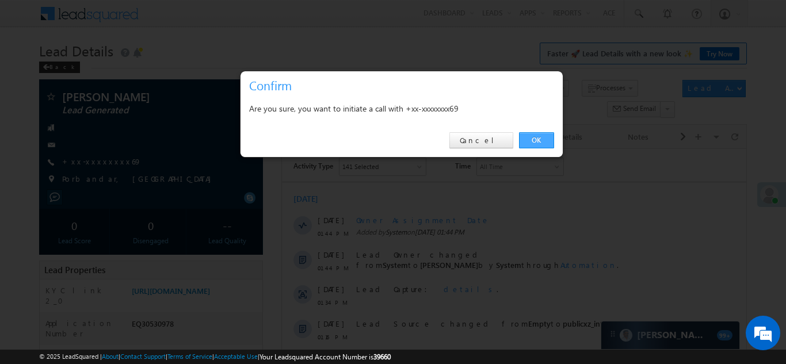
click at [533, 140] on link "OK" at bounding box center [536, 140] width 35 height 16
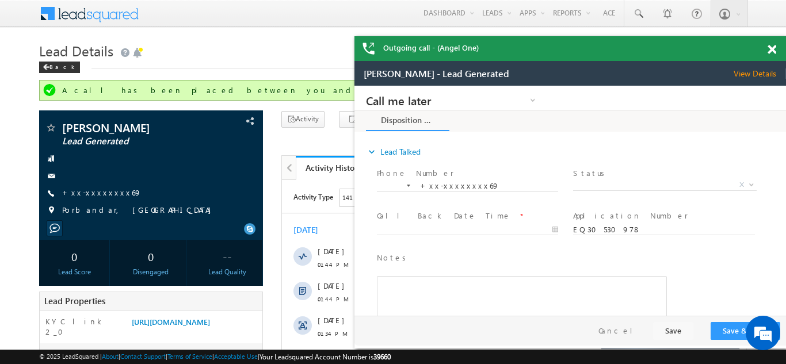
click at [770, 48] on span at bounding box center [771, 50] width 9 height 10
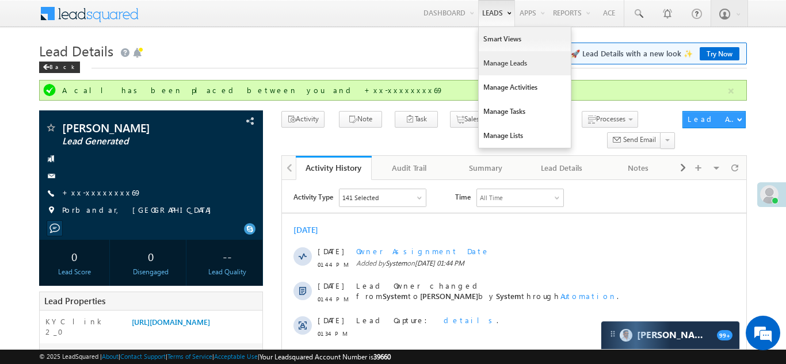
click at [499, 65] on link "Manage Leads" at bounding box center [525, 63] width 92 height 24
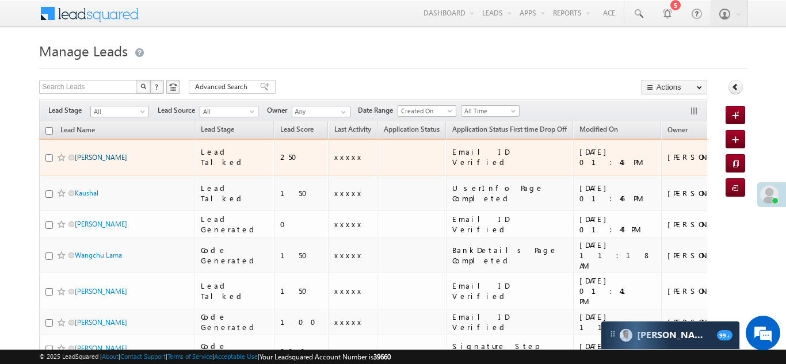
click at [100, 153] on link "[PERSON_NAME]" at bounding box center [101, 157] width 52 height 9
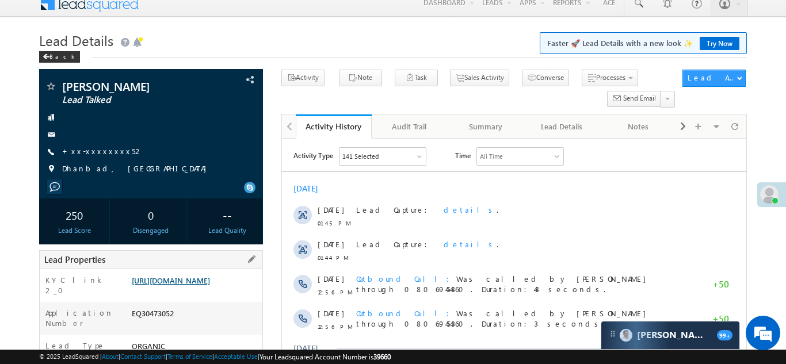
scroll to position [10, 0]
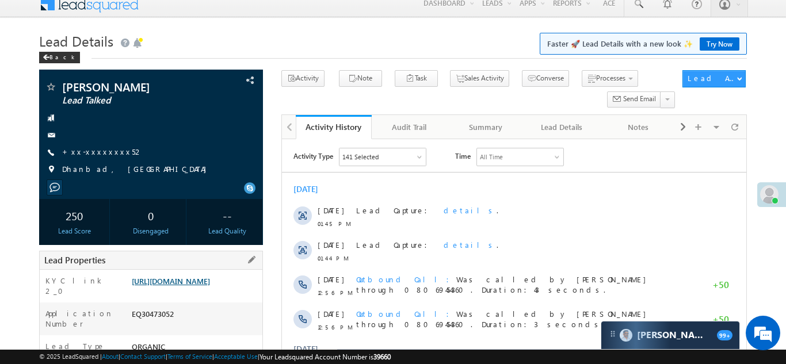
click at [183, 286] on link "[URL][DOMAIN_NAME]" at bounding box center [171, 281] width 78 height 10
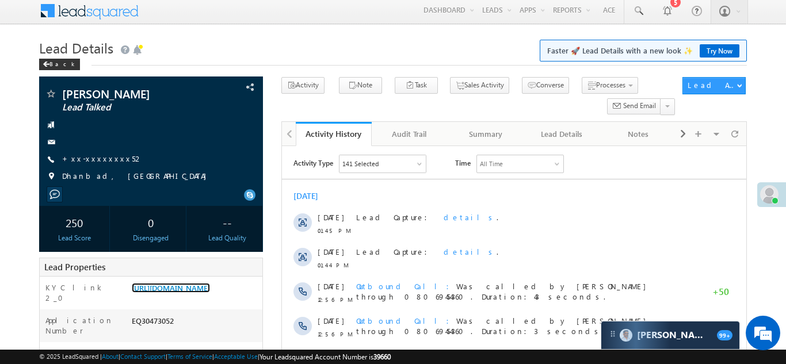
scroll to position [0, 0]
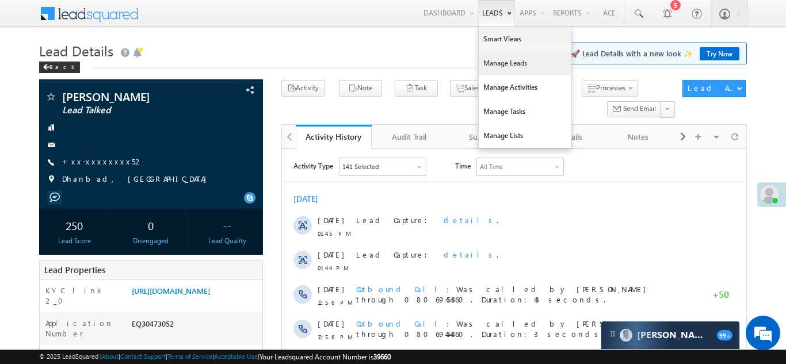
click at [491, 62] on link "Manage Leads" at bounding box center [525, 63] width 92 height 24
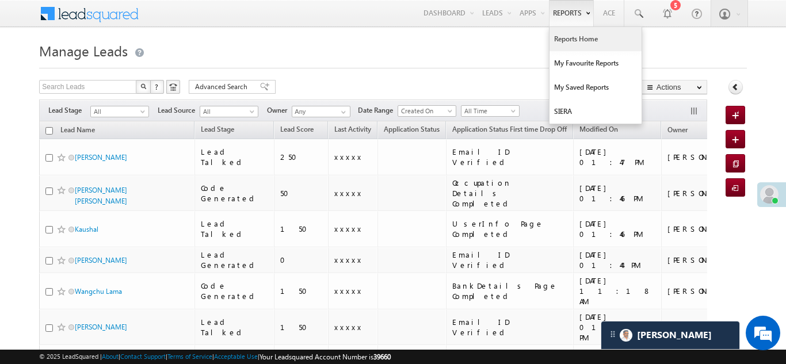
click at [573, 36] on link "Reports Home" at bounding box center [595, 39] width 92 height 24
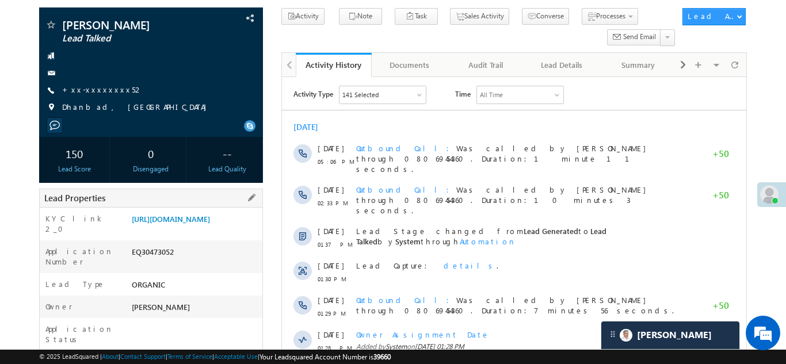
copy div "EQ30473052"
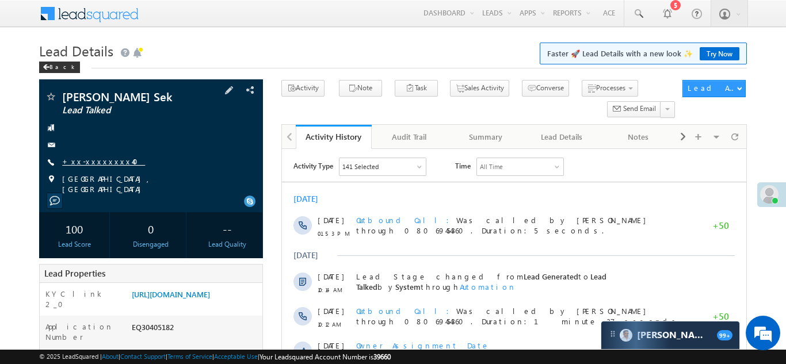
click at [91, 160] on link "+xx-xxxxxxxx40" at bounding box center [103, 161] width 83 height 10
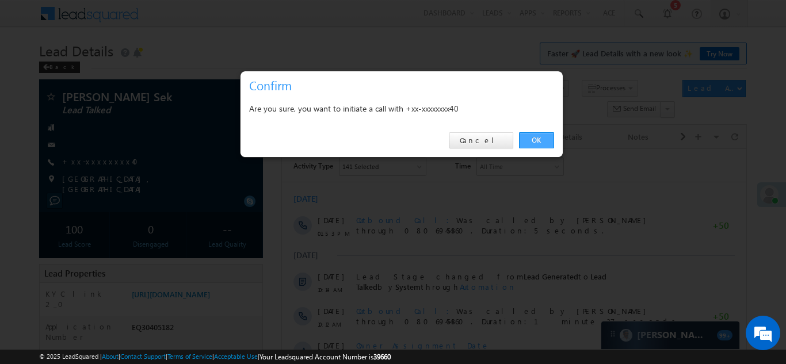
click at [534, 135] on link "OK" at bounding box center [536, 140] width 35 height 16
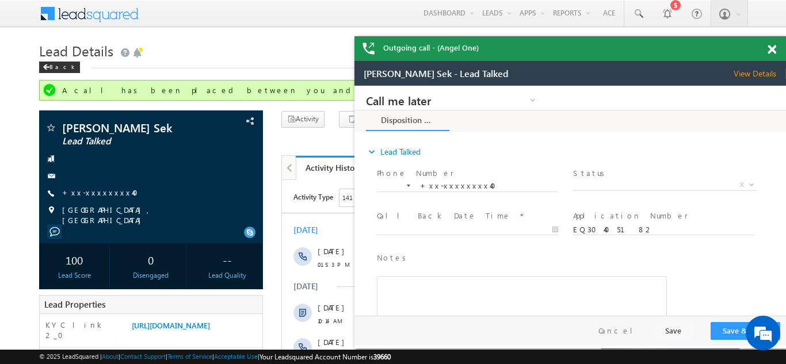
click at [771, 49] on span at bounding box center [771, 50] width 9 height 10
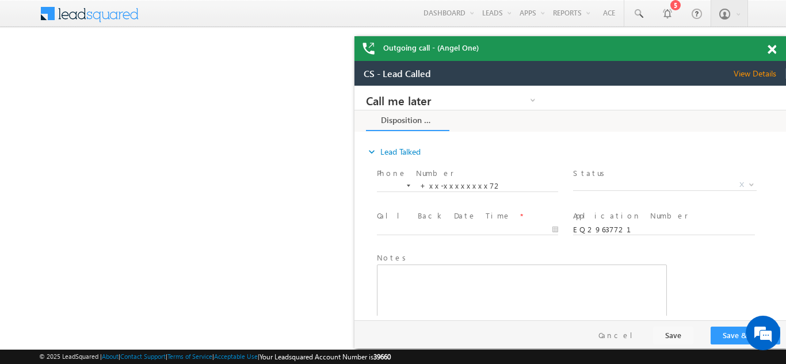
click at [771, 52] on span at bounding box center [771, 50] width 9 height 10
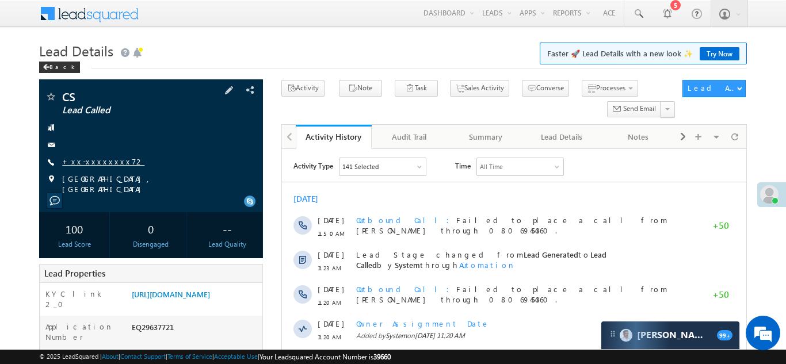
click at [85, 158] on link "+xx-xxxxxxxx72" at bounding box center [103, 161] width 82 height 10
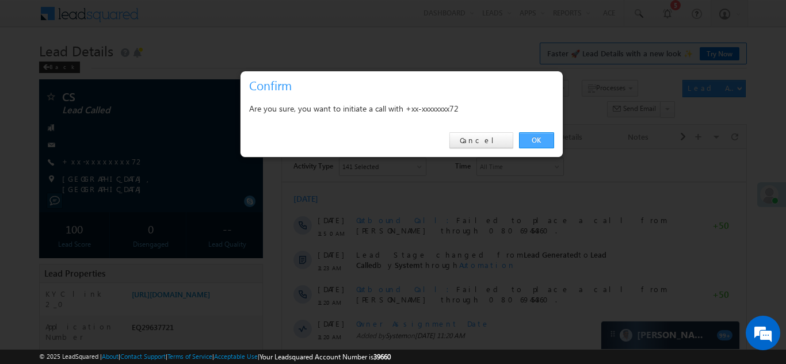
click at [531, 142] on link "OK" at bounding box center [536, 140] width 35 height 16
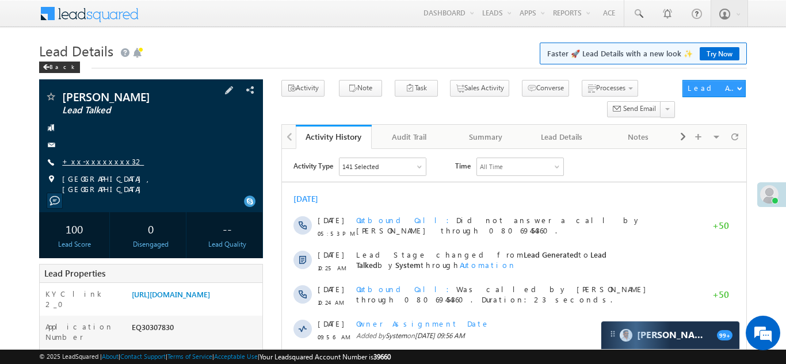
click at [88, 158] on link "+xx-xxxxxxxx32" at bounding box center [103, 161] width 82 height 10
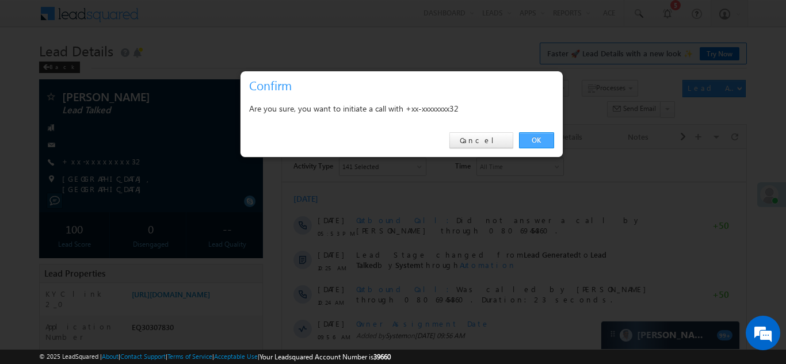
click at [534, 137] on link "OK" at bounding box center [536, 140] width 35 height 16
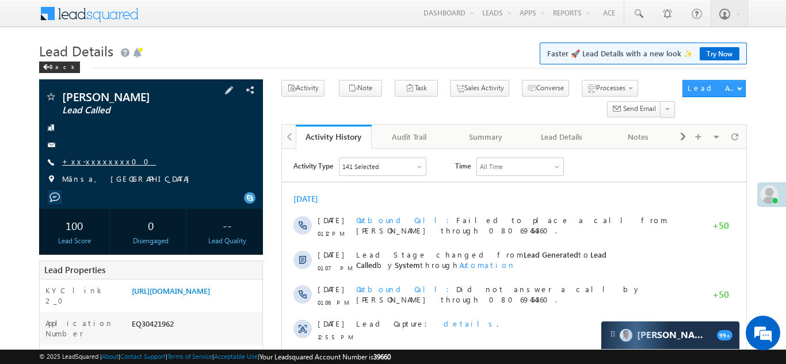
click at [90, 159] on link "+xx-xxxxxxxx00" at bounding box center [109, 161] width 94 height 10
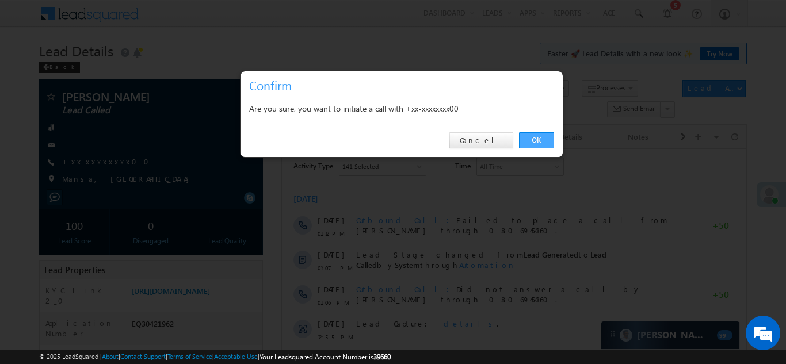
click at [533, 137] on link "OK" at bounding box center [536, 140] width 35 height 16
